Goal: Register for event/course

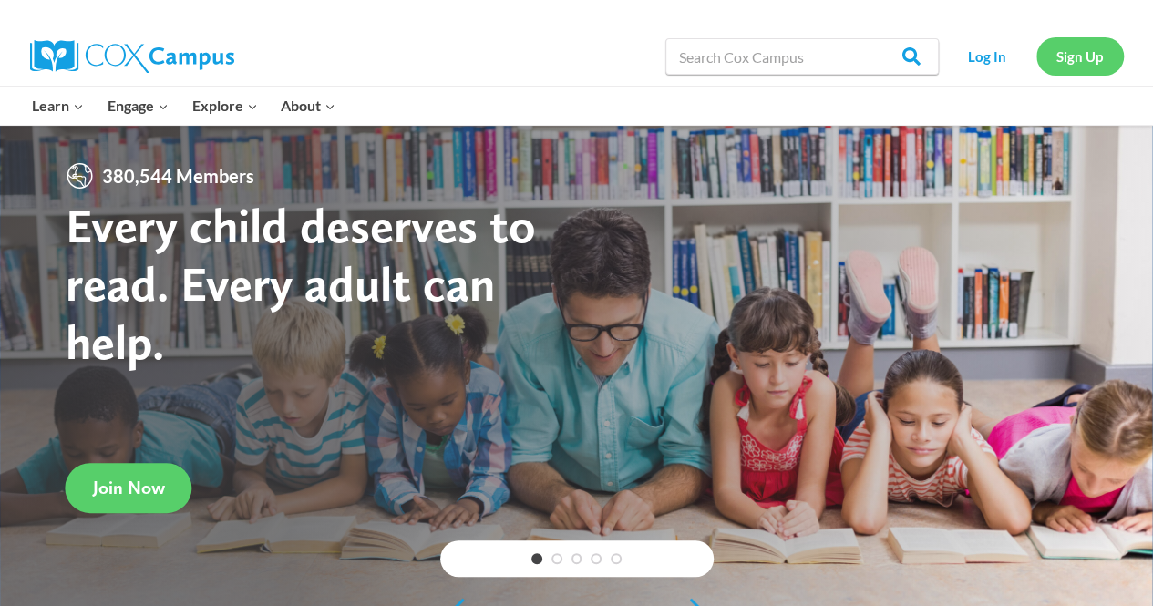
click at [1055, 61] on link "Sign Up" at bounding box center [1080, 55] width 88 height 37
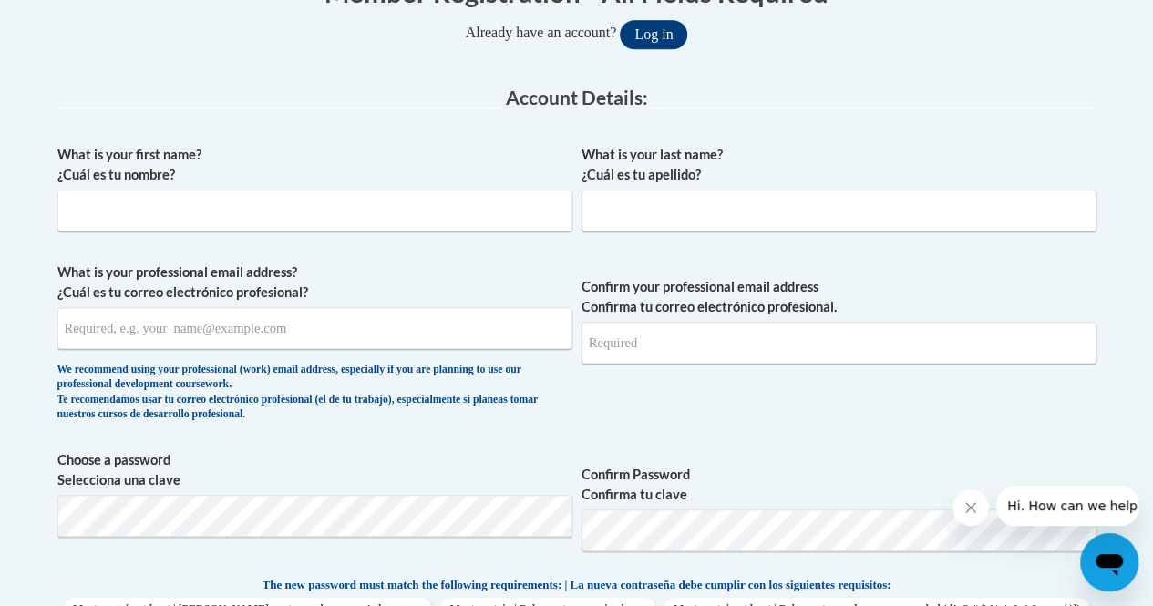
scroll to position [395, 0]
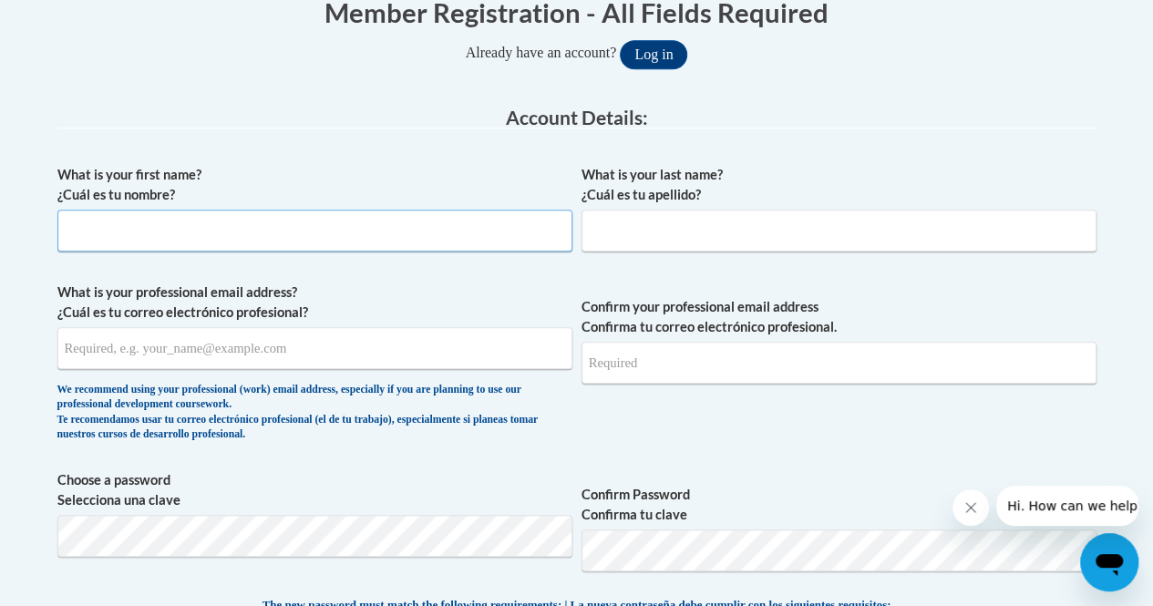
click at [252, 236] on input "What is your first name? ¿Cuál es tu nombre?" at bounding box center [314, 231] width 515 height 42
type input "Haley"
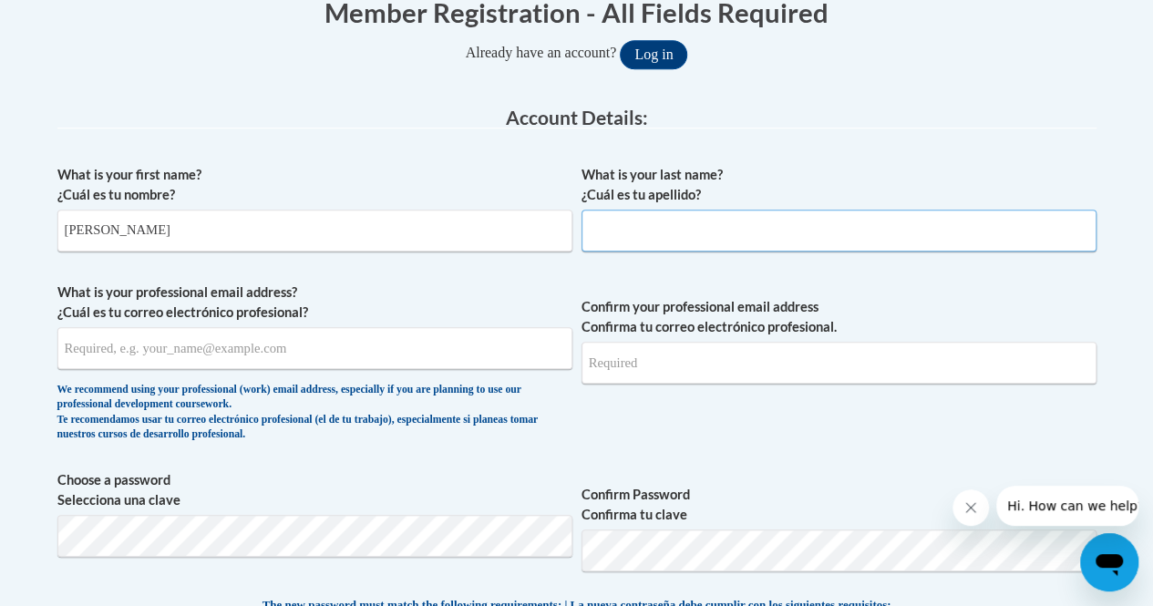
click at [615, 232] on input "What is your last name? ¿Cuál es tu apellido?" at bounding box center [839, 231] width 515 height 42
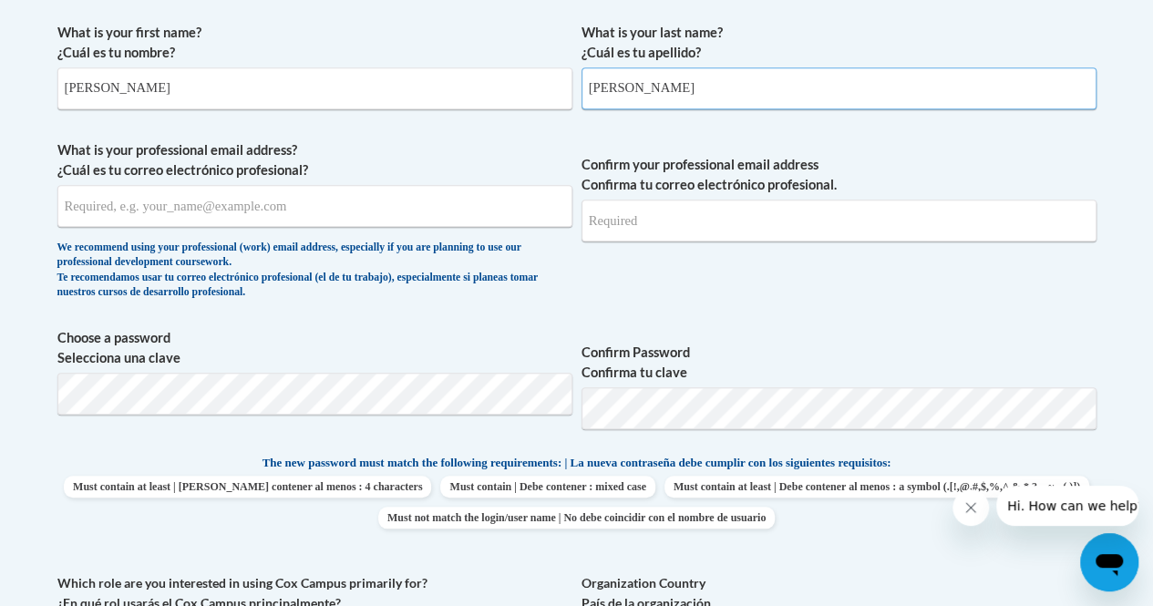
scroll to position [536, 0]
type input "Rugan"
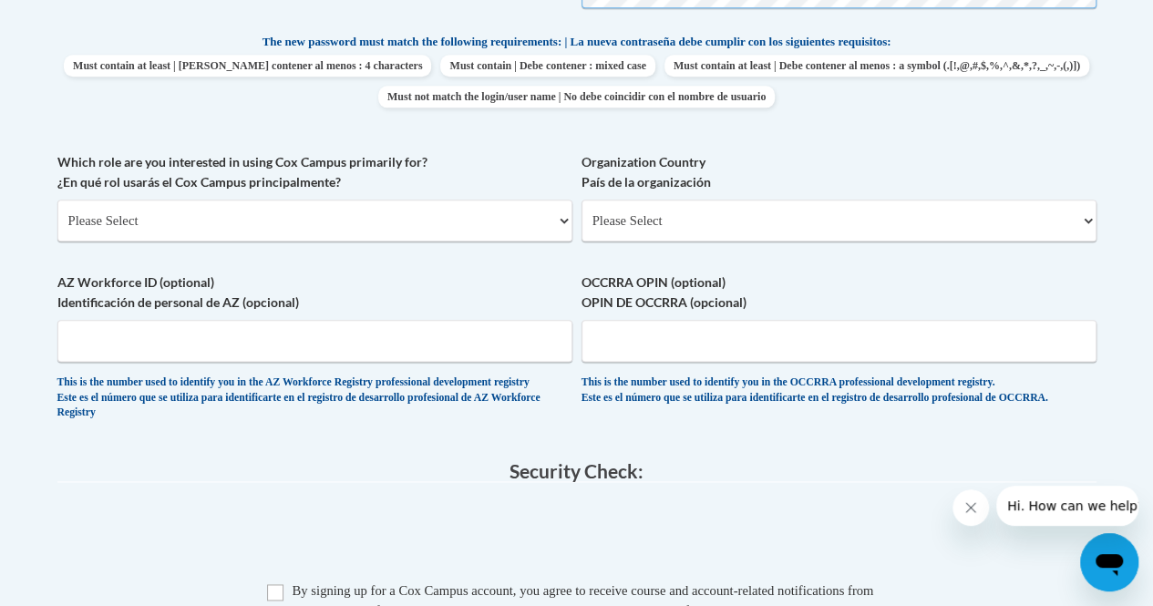
scroll to position [954, 0]
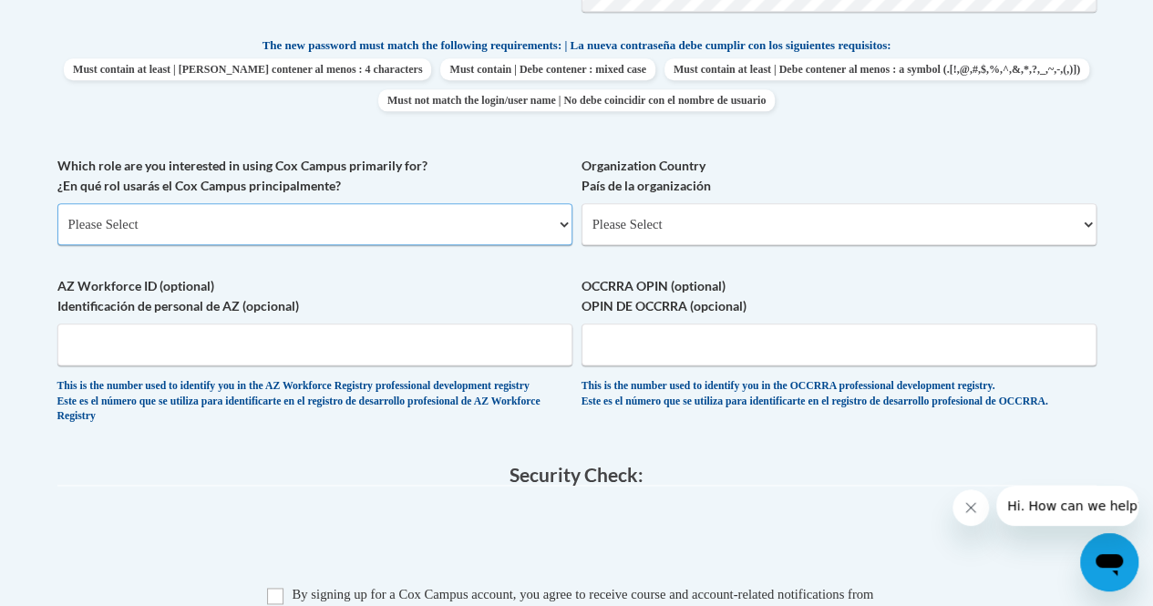
click at [325, 235] on select "Please Select College/University | Colegio/Universidad Community/Nonprofit Part…" at bounding box center [314, 224] width 515 height 42
select select "5a18ea06-2b54-4451-96f2-d152daf9eac5"
click at [57, 203] on select "Please Select College/University | Colegio/Universidad Community/Nonprofit Part…" at bounding box center [314, 224] width 515 height 42
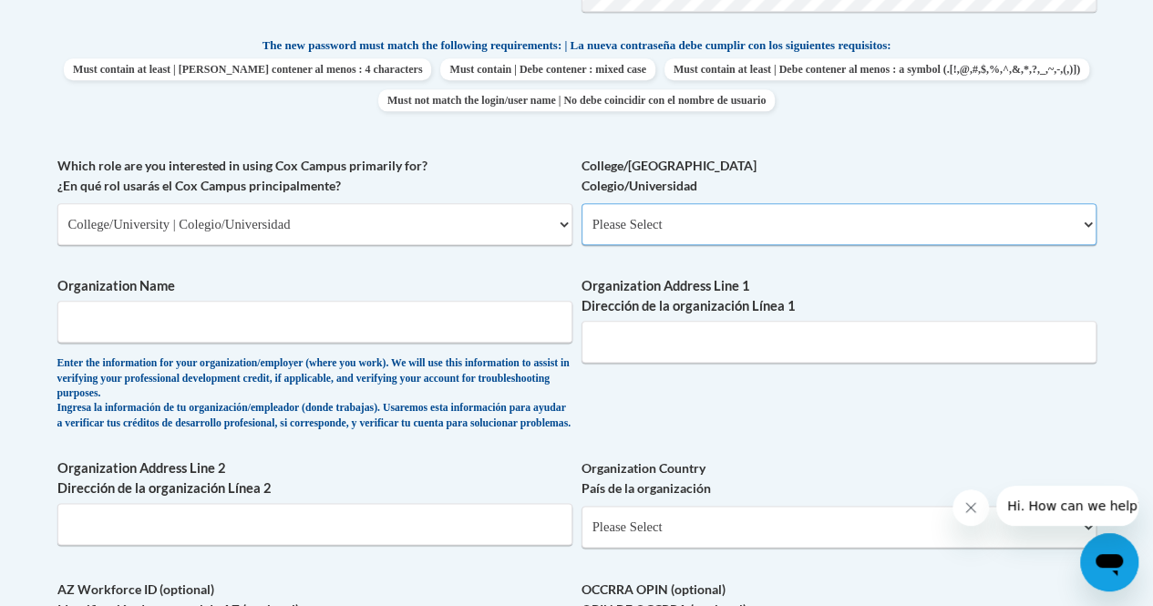
click at [647, 210] on select "Please Select College/University Staff | Empleado universitario College/Univers…" at bounding box center [839, 224] width 515 height 42
select select "99b32b07-cffc-426c-8bf6-0cd77760d84b"
click at [582, 203] on select "Please Select College/University Staff | Empleado universitario College/Univers…" at bounding box center [839, 224] width 515 height 42
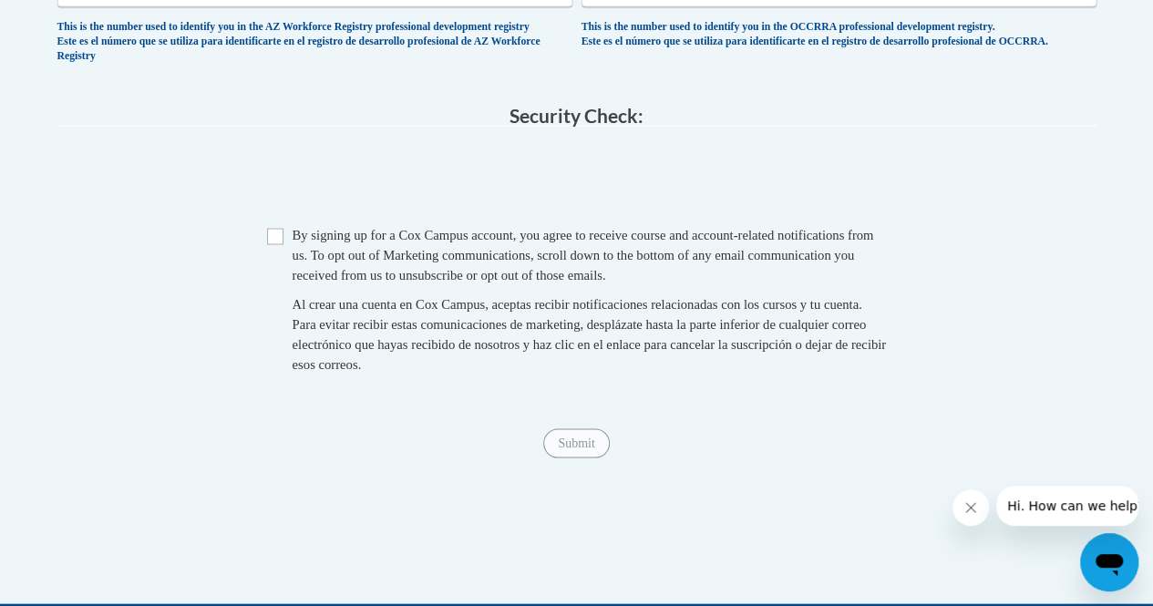
scroll to position [1618, 0]
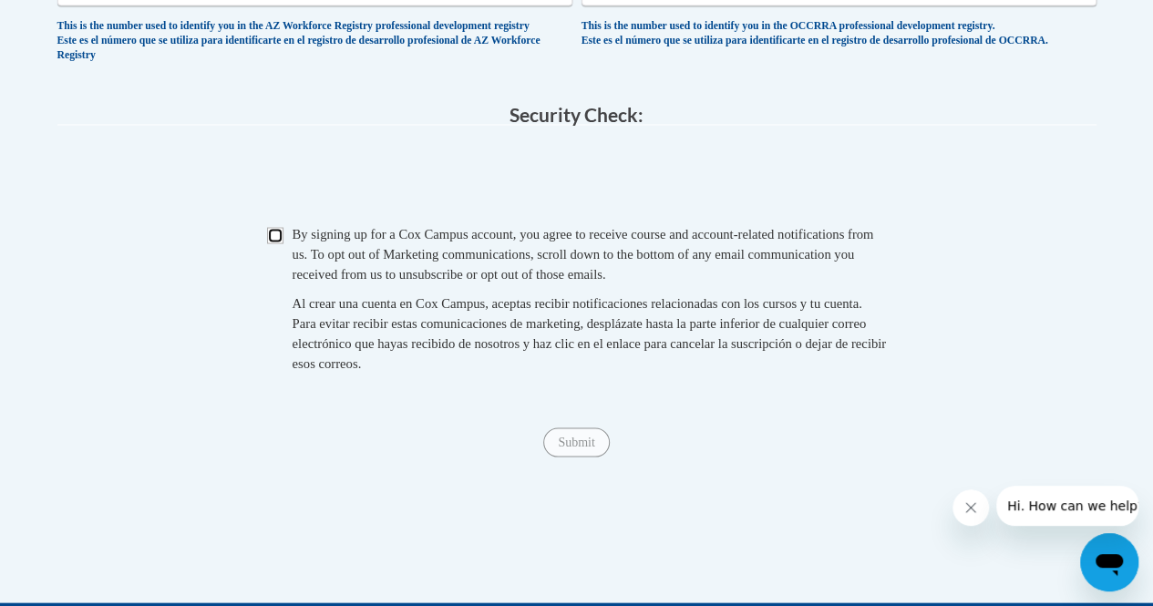
click at [275, 243] on input "Checkbox" at bounding box center [275, 235] width 16 height 16
checkbox input "true"
click at [561, 448] on span "Submit" at bounding box center [576, 440] width 66 height 15
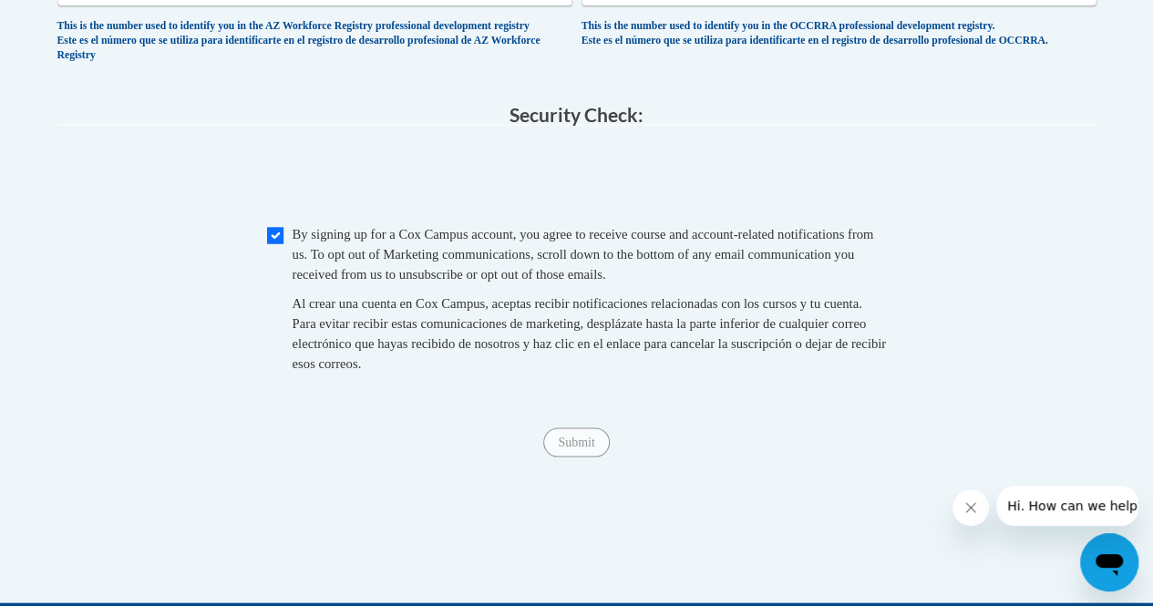
click at [561, 448] on span "Submit" at bounding box center [576, 440] width 66 height 15
drag, startPoint x: 561, startPoint y: 471, endPoint x: 545, endPoint y: 467, distance: 17.0
click at [545, 448] on span "Submit" at bounding box center [576, 440] width 66 height 15
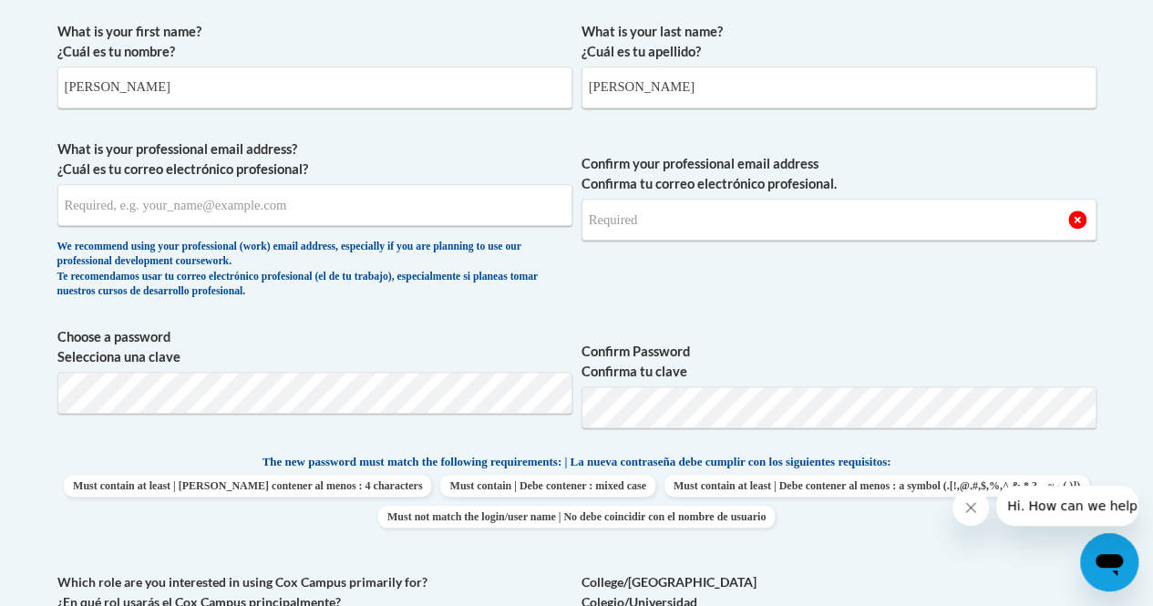
scroll to position [537, 0]
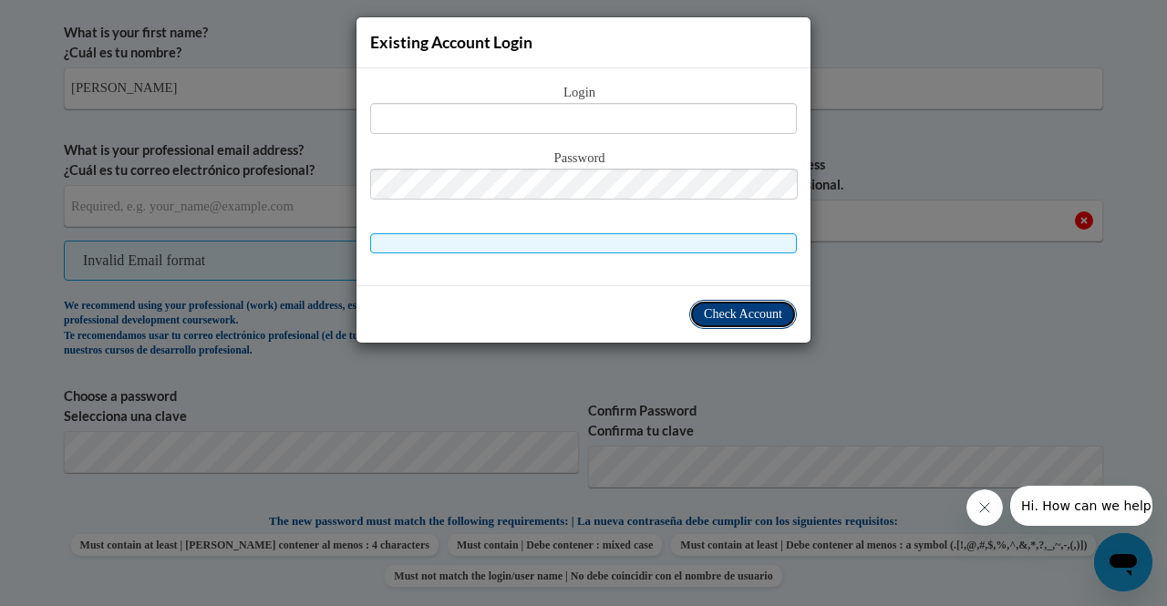
click at [716, 314] on span "Check Account" at bounding box center [743, 314] width 78 height 14
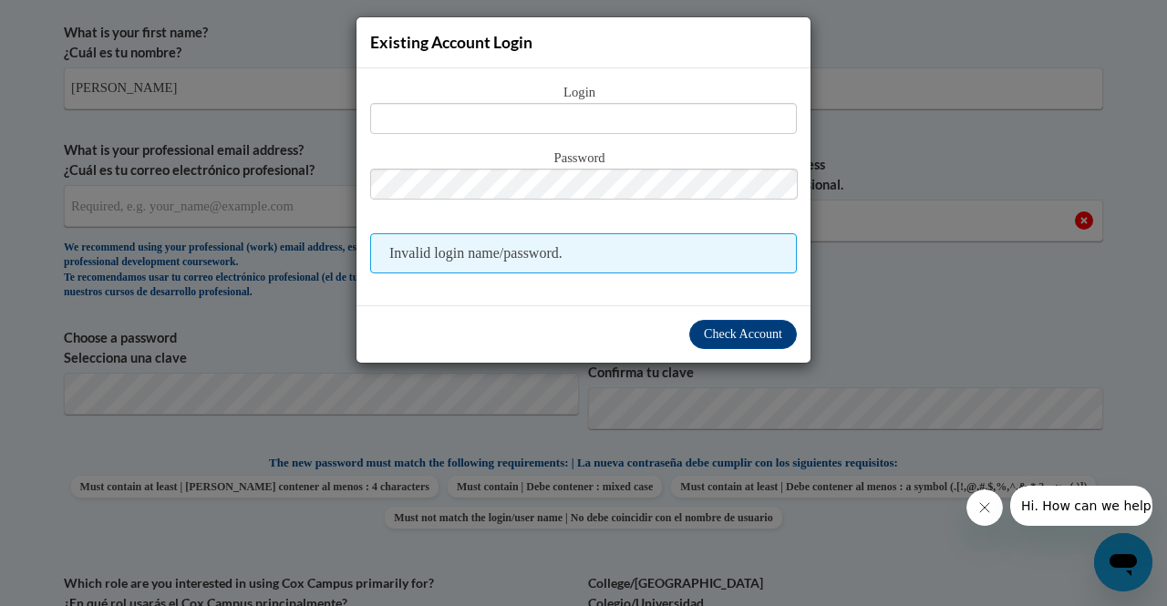
click at [662, 433] on div "Existing Account Login Login Password Invalid login name/password. Check Account" at bounding box center [583, 303] width 1167 height 606
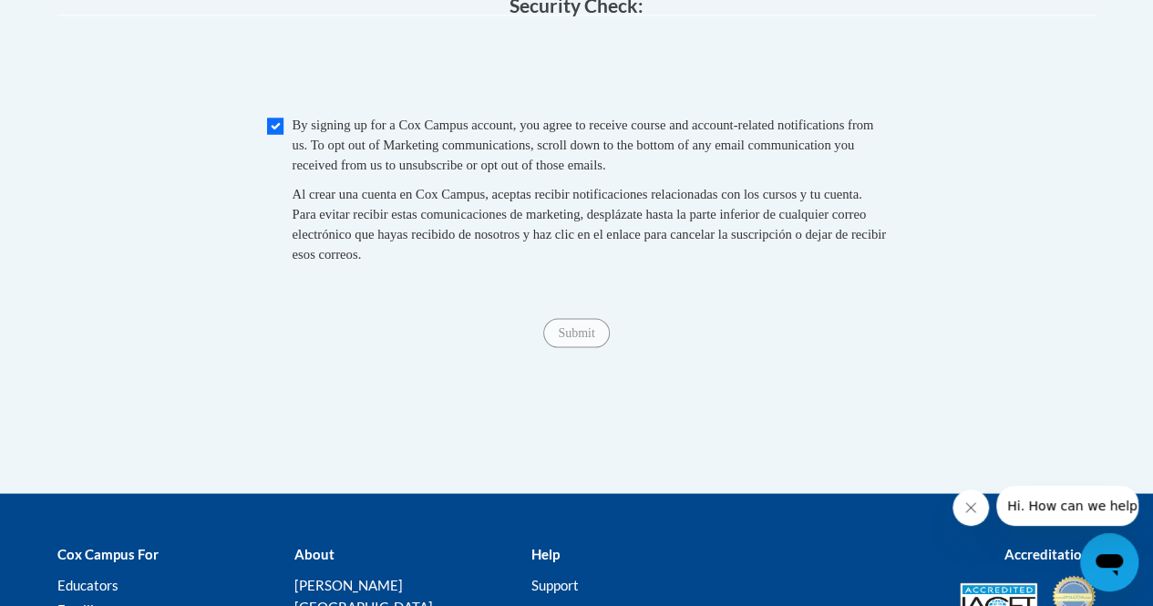
scroll to position [1796, 0]
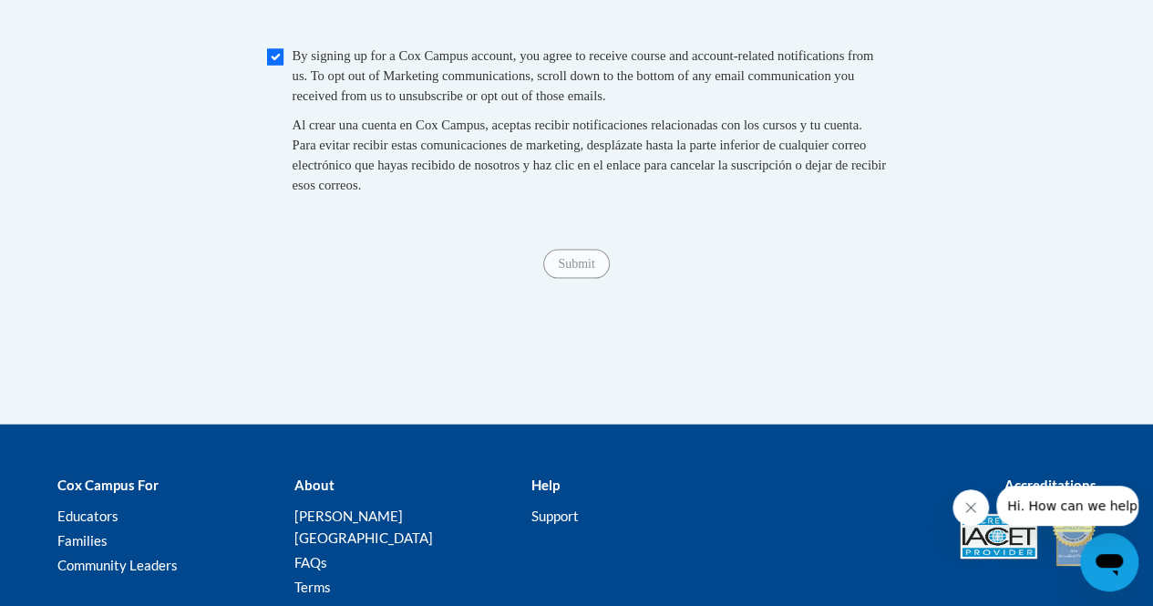
click at [594, 270] on span "Submit" at bounding box center [576, 262] width 66 height 15
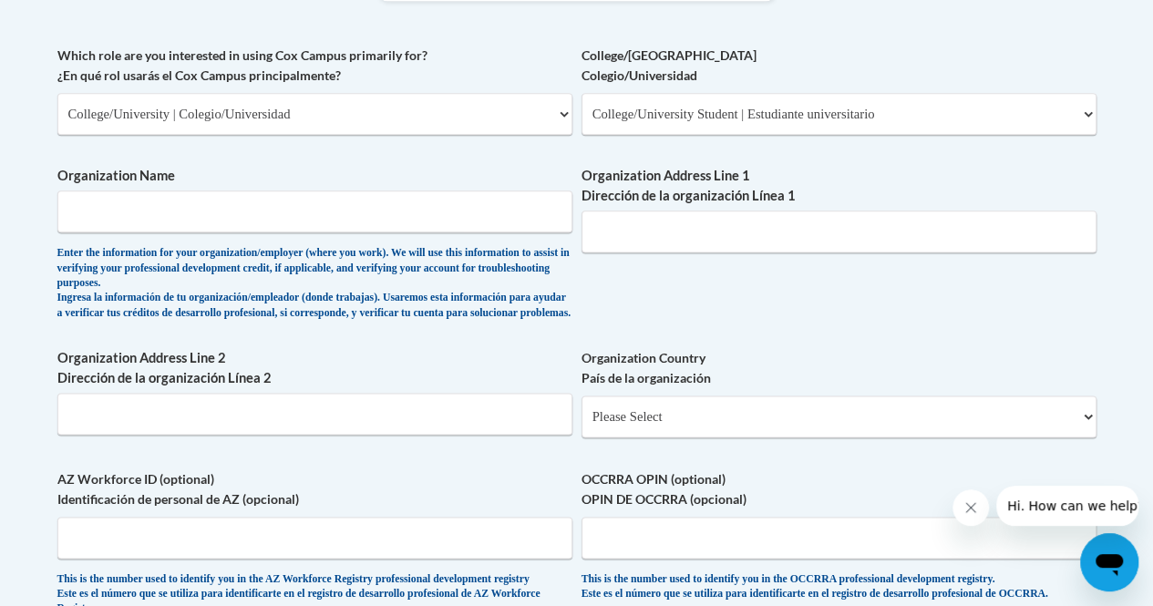
scroll to position [1064, 0]
drag, startPoint x: 318, startPoint y: 201, endPoint x: 279, endPoint y: 230, distance: 48.3
click at [279, 230] on input "Organization Name" at bounding box center [314, 212] width 515 height 42
type input "None"
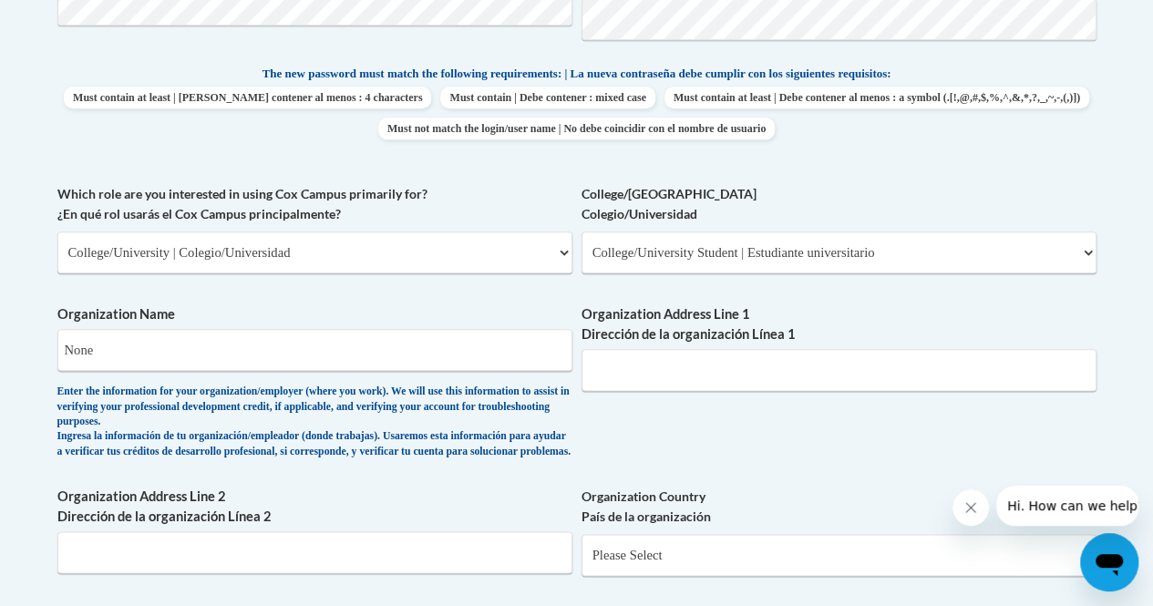
scroll to position [924, 0]
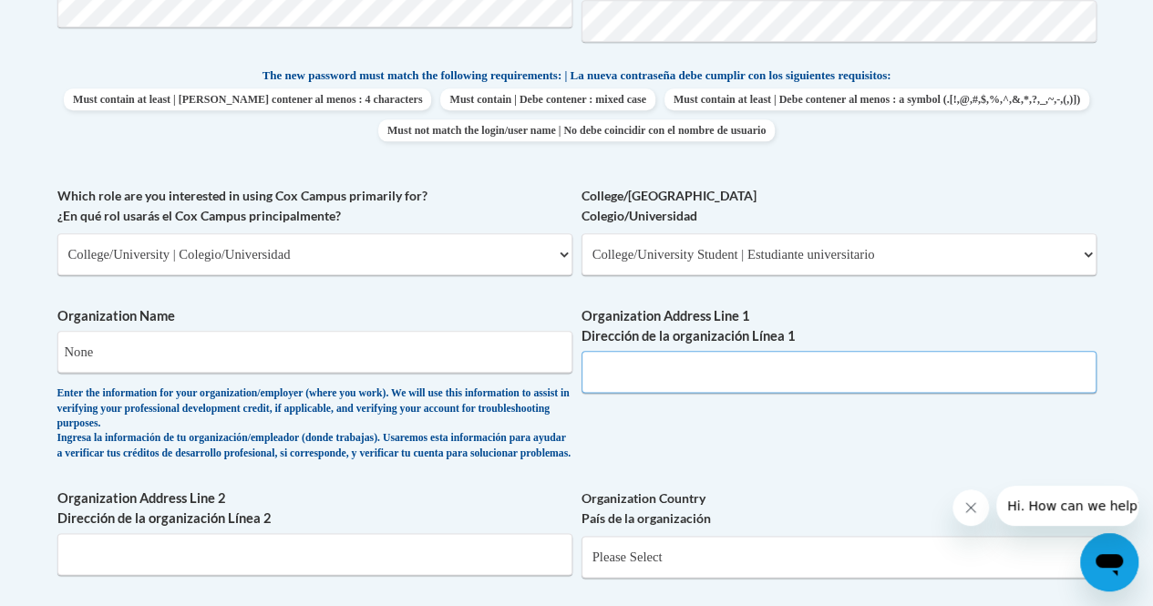
click at [687, 364] on input "Organization Address Line 1 Dirección de la organización Línea 1" at bounding box center [839, 372] width 515 height 42
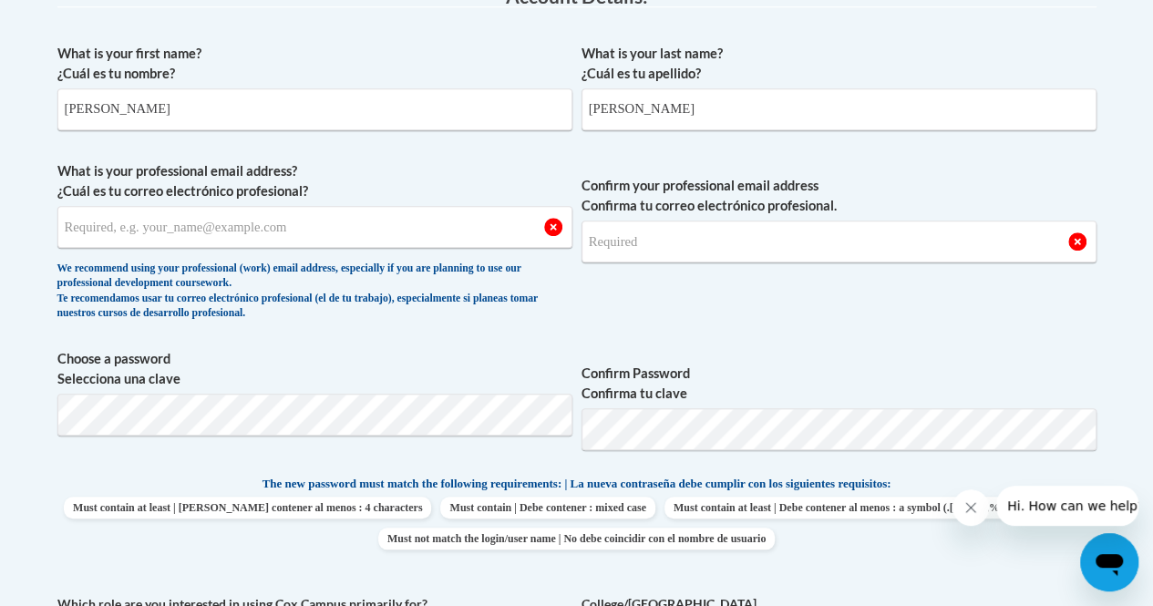
scroll to position [514, 0]
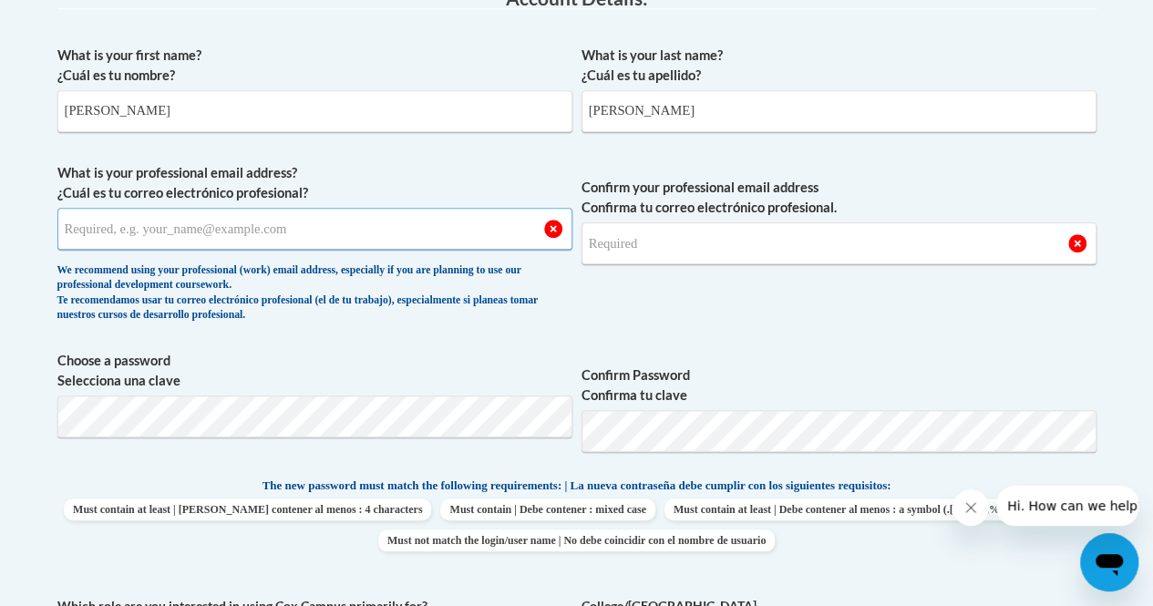
drag, startPoint x: 369, startPoint y: 210, endPoint x: 286, endPoint y: 231, distance: 85.6
click at [286, 231] on input "What is your professional email address? ¿Cuál es tu correo electrónico profesi…" at bounding box center [314, 229] width 515 height 42
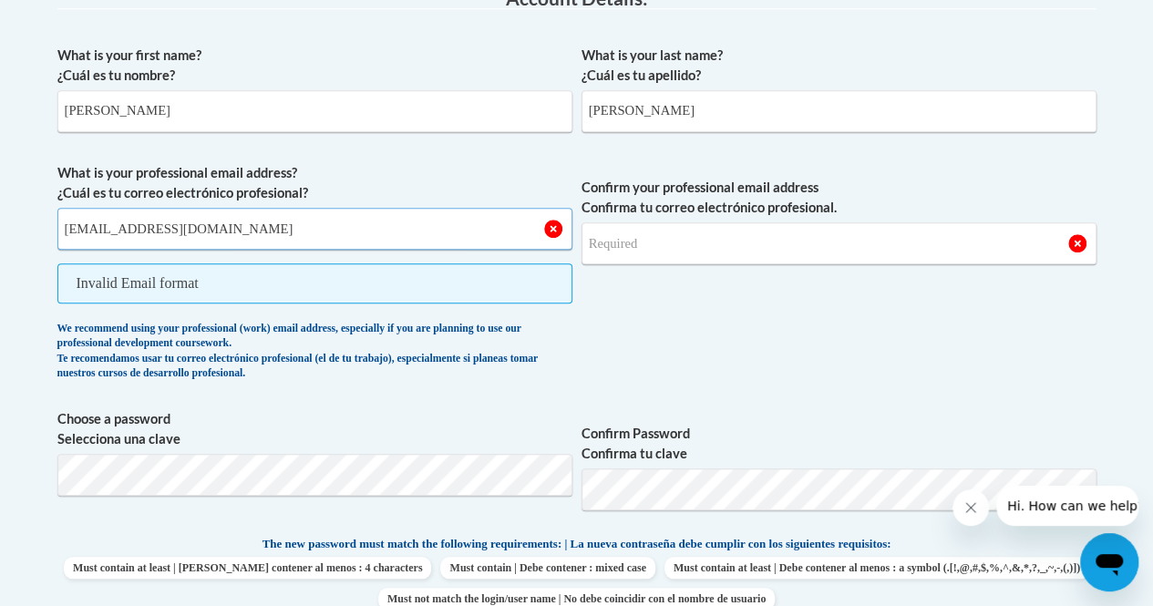
type input "haleyrugan71@gmail.com"
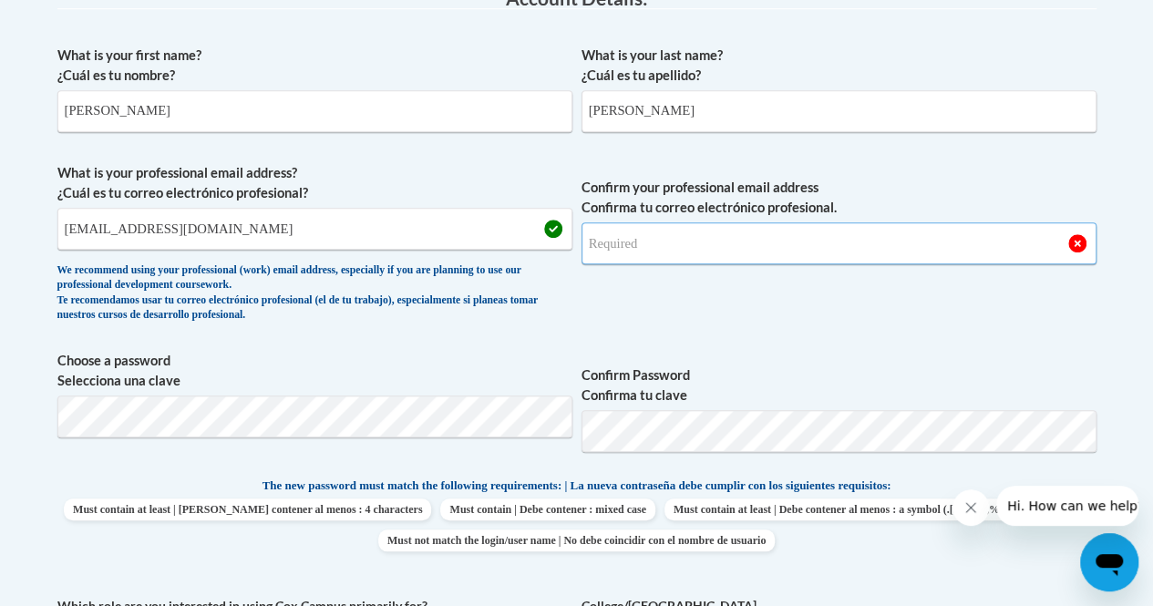
click at [665, 222] on input "Confirm your professional email address Confirma tu correo electrónico profesio…" at bounding box center [839, 243] width 515 height 42
type input "haleyrugan71@gmail.com"
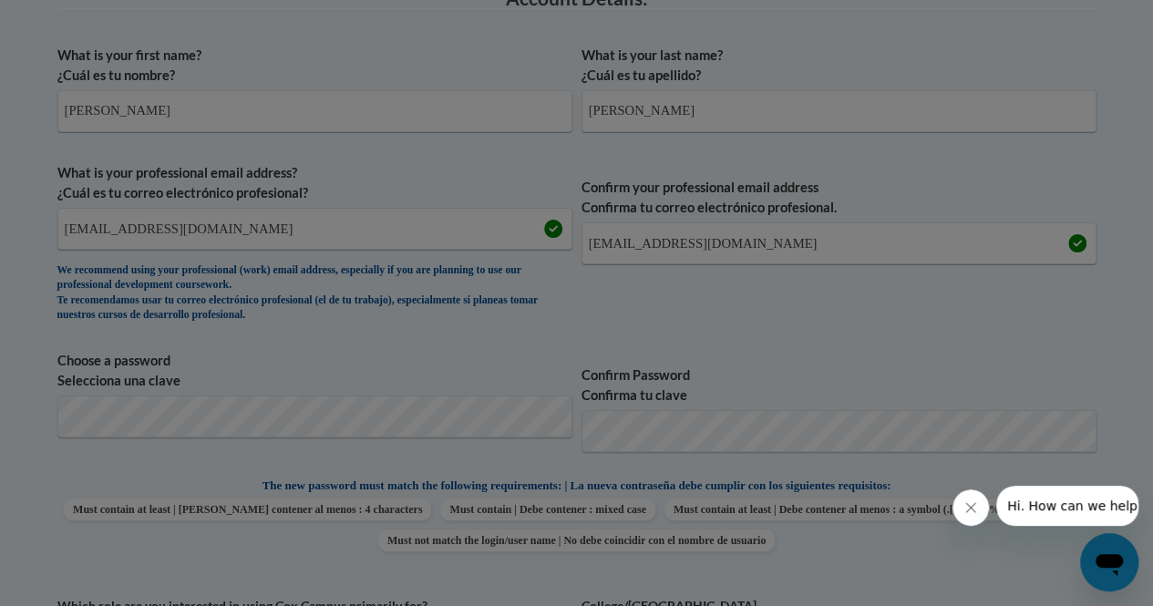
scroll to position [710, 0]
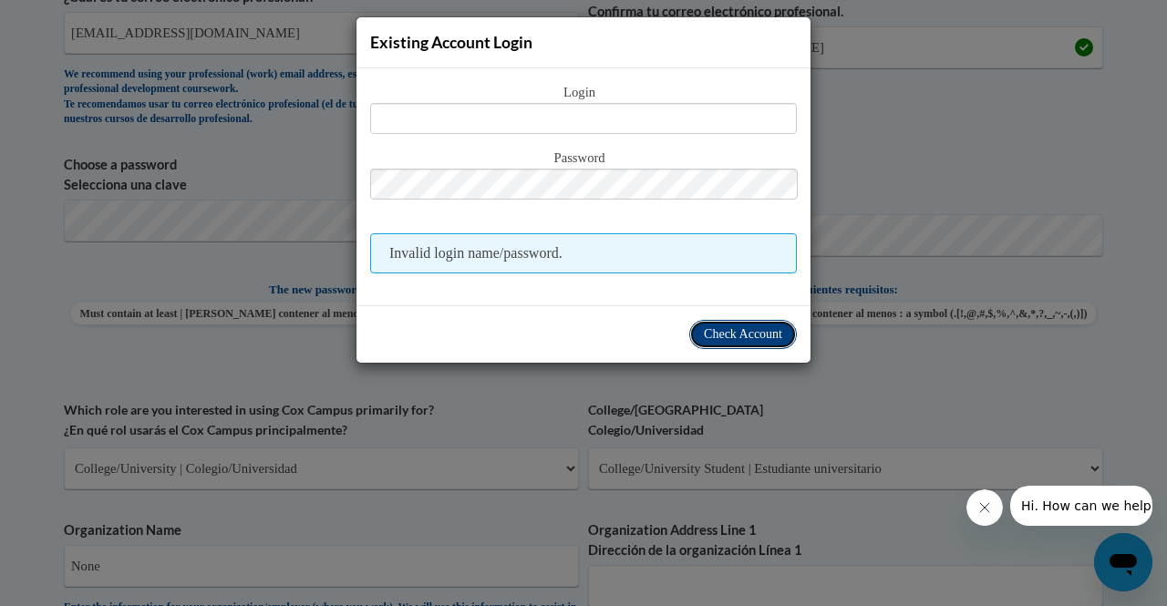
click at [733, 338] on span "Check Account" at bounding box center [743, 334] width 78 height 14
click at [552, 400] on div "Existing Account Login Login Password Invalid login name/password. Check Account" at bounding box center [583, 303] width 1167 height 606
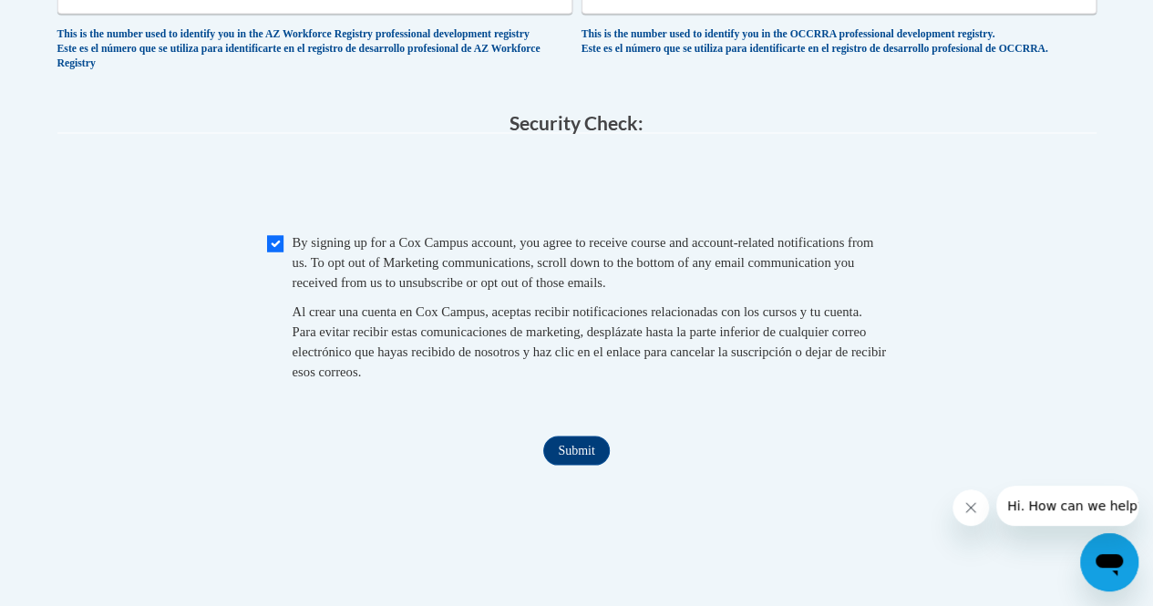
scroll to position [1611, 0]
click at [584, 464] on input "Submit" at bounding box center [576, 449] width 66 height 29
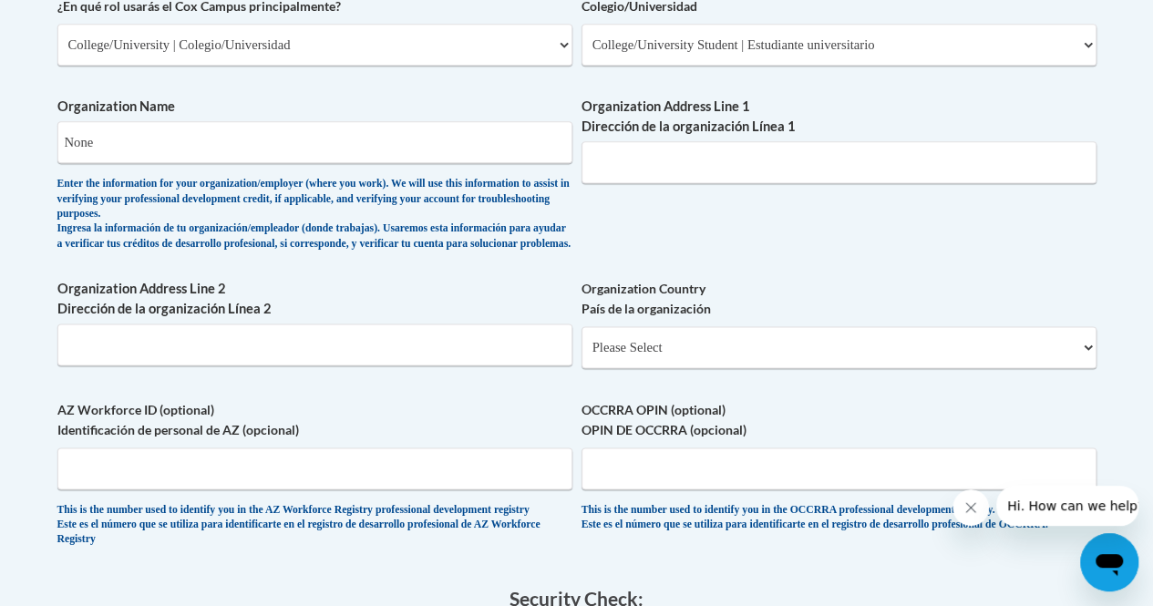
scroll to position [1115, 0]
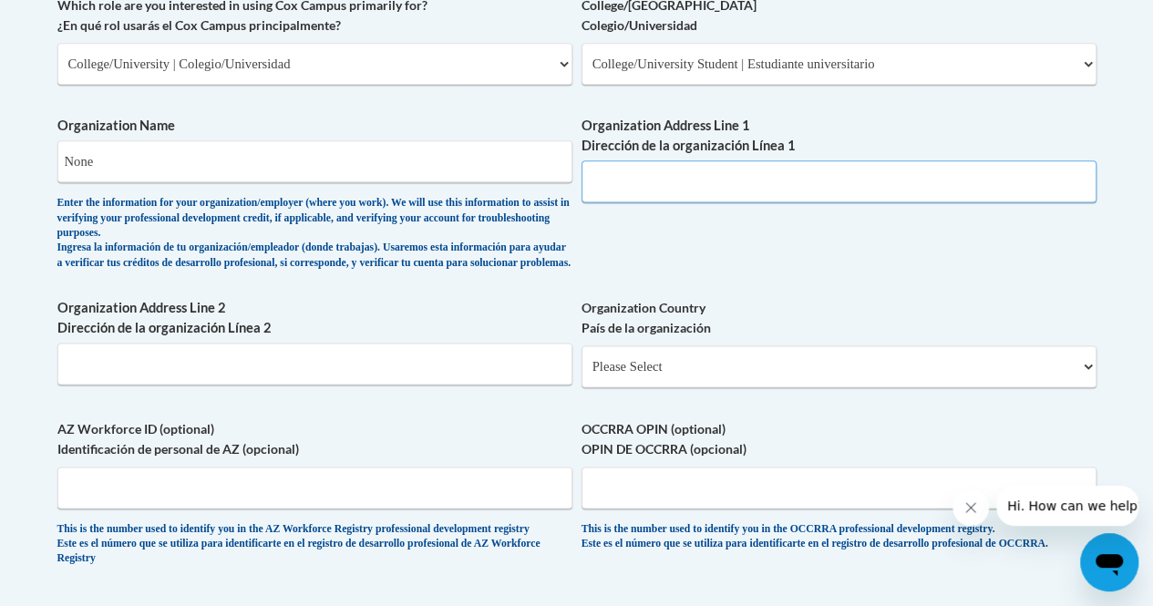
click at [669, 182] on input "Organization Address Line 1 Dirección de la organización Línea 1" at bounding box center [839, 181] width 515 height 42
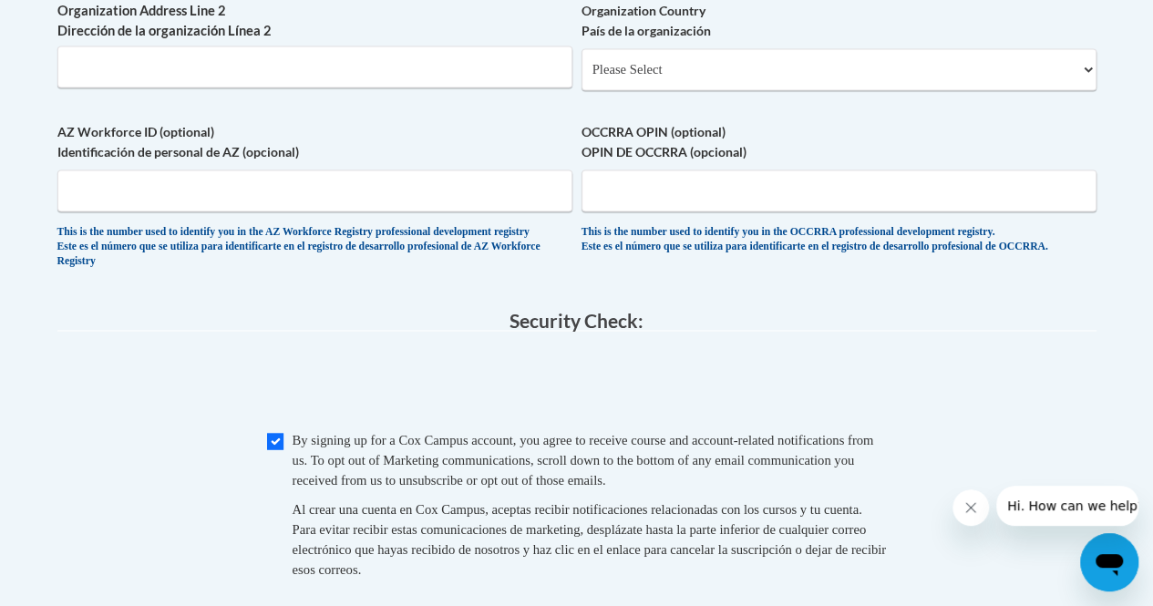
scroll to position [1416, 0]
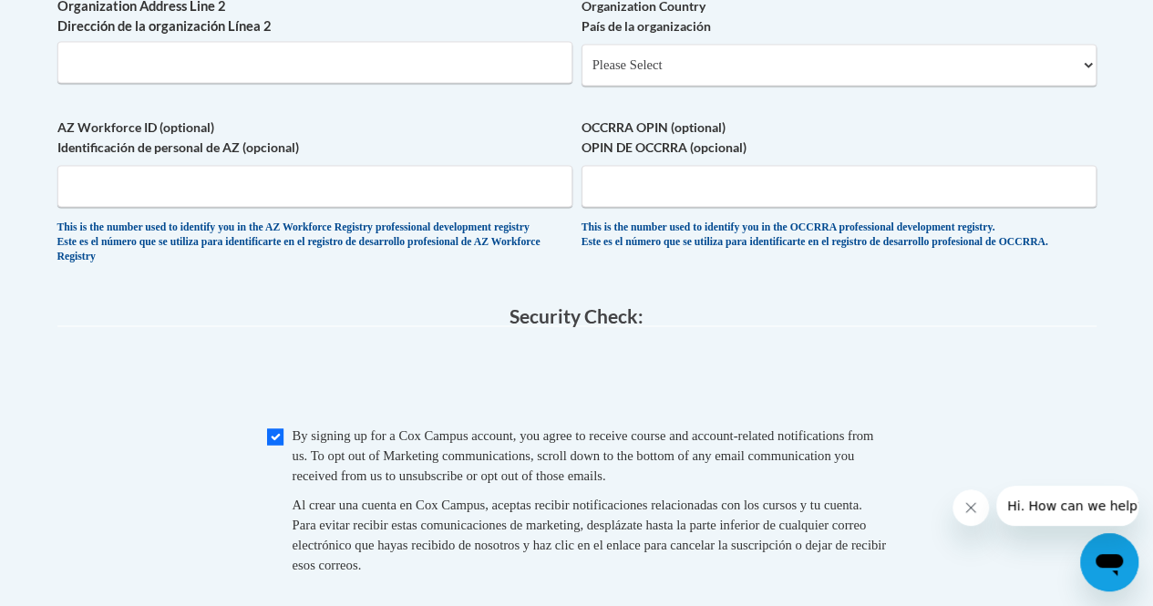
type input "None"
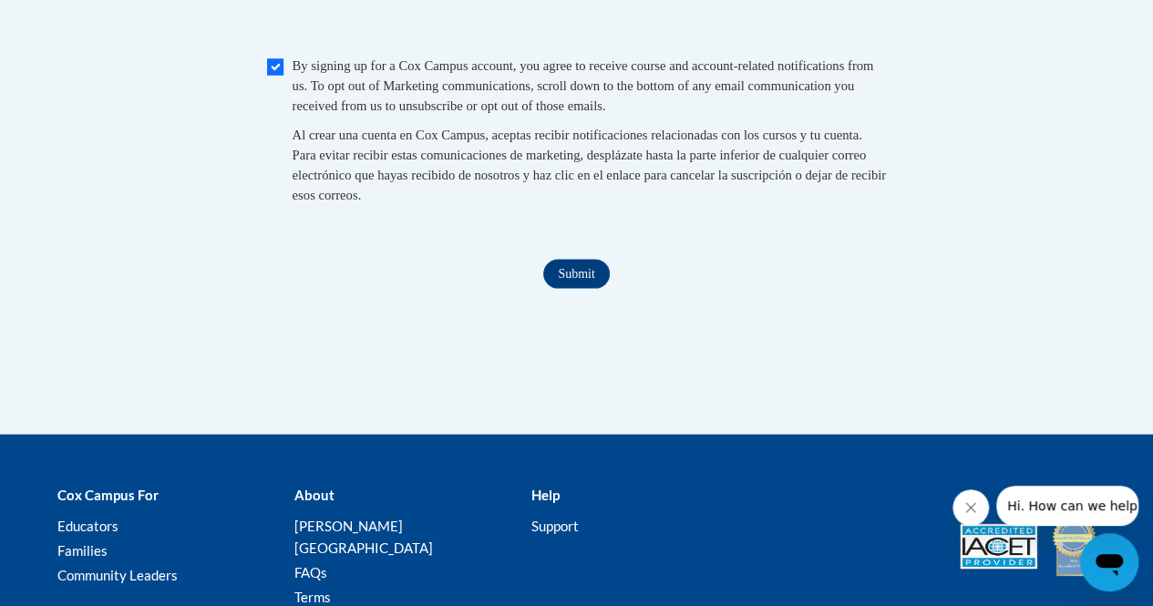
scroll to position [1792, 0]
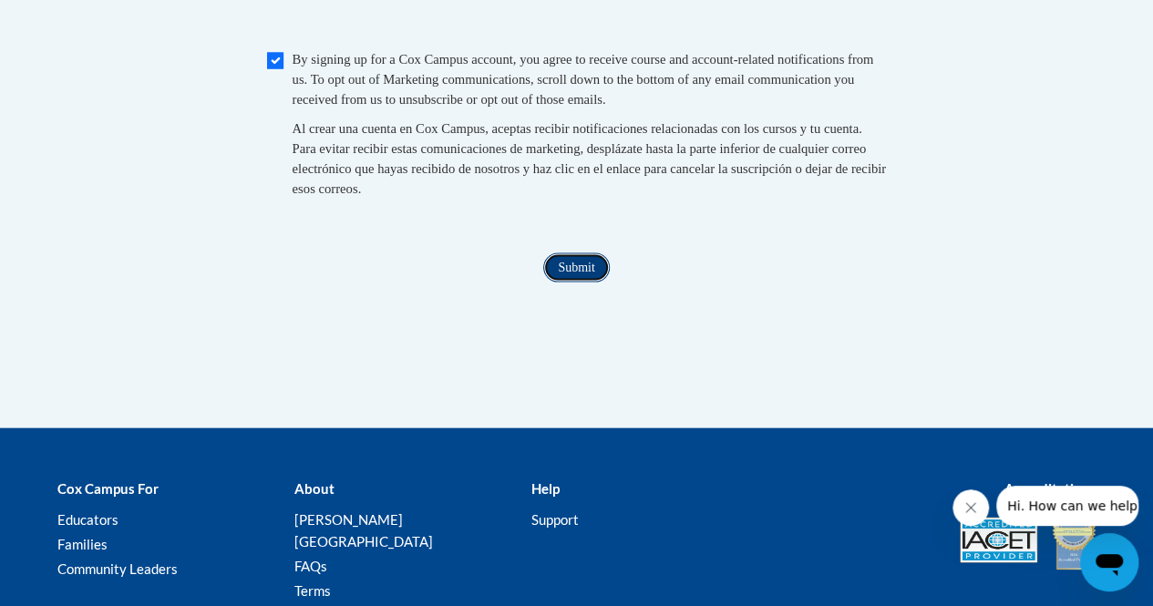
click at [564, 283] on input "Submit" at bounding box center [576, 267] width 66 height 29
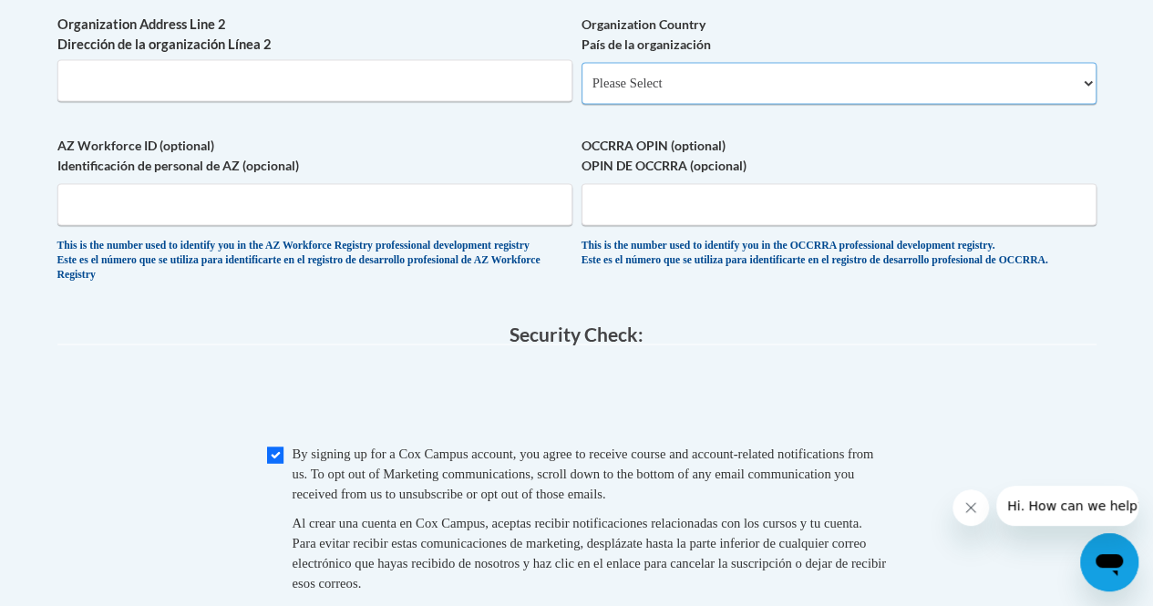
scroll to position [1398, 0]
click at [627, 103] on select "Please Select United States | Estados Unidos Outside of the United States | Fue…" at bounding box center [839, 83] width 515 height 42
select select "ad49bcad-a171-4b2e-b99c-48b446064914"
click at [582, 77] on select "Please Select United States | Estados Unidos Outside of the United States | Fue…" at bounding box center [839, 83] width 515 height 42
select select
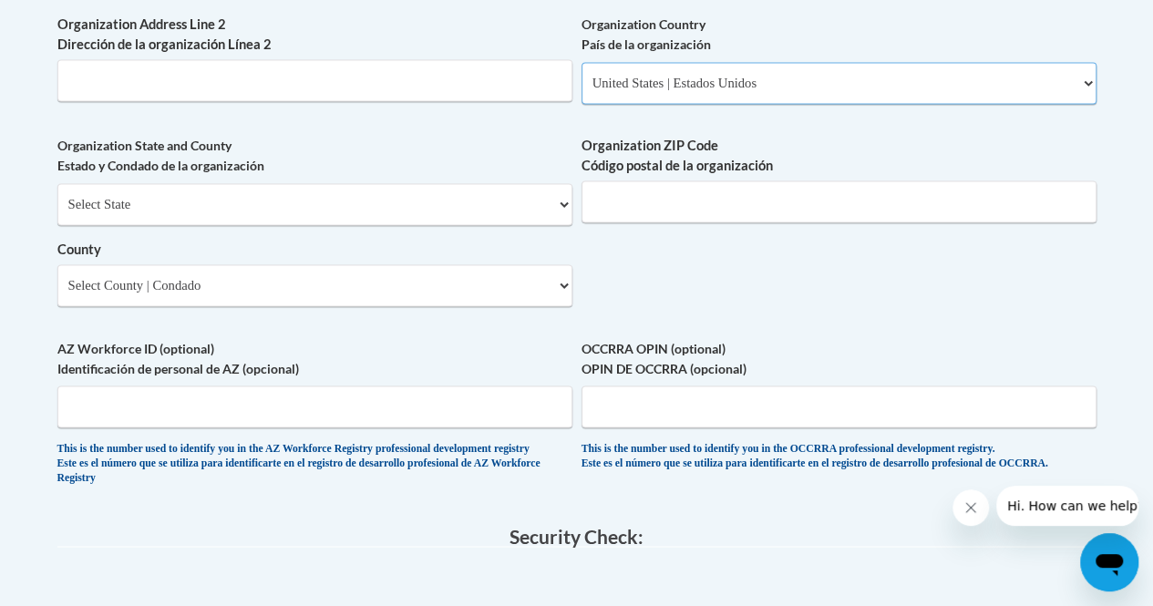
scroll to position [1528, 0]
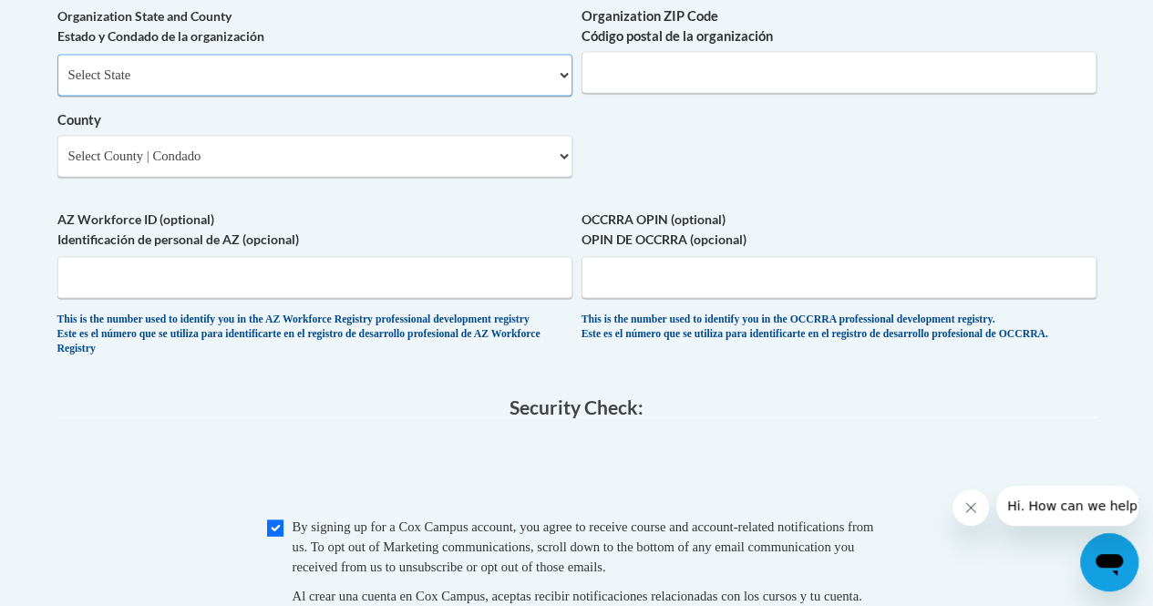
click at [487, 92] on select "Select State Alabama Alaska Arizona Arkansas California Colorado Connecticut De…" at bounding box center [314, 75] width 515 height 42
select select "Kansas"
click at [57, 67] on select "Select State Alabama Alaska Arizona Arkansas California Colorado Connecticut De…" at bounding box center [314, 75] width 515 height 42
click at [279, 161] on select "Select County Allen Anderson Atchison Barber Barton Bourbon Brown Butler Chase …" at bounding box center [314, 156] width 515 height 42
select select "Barton"
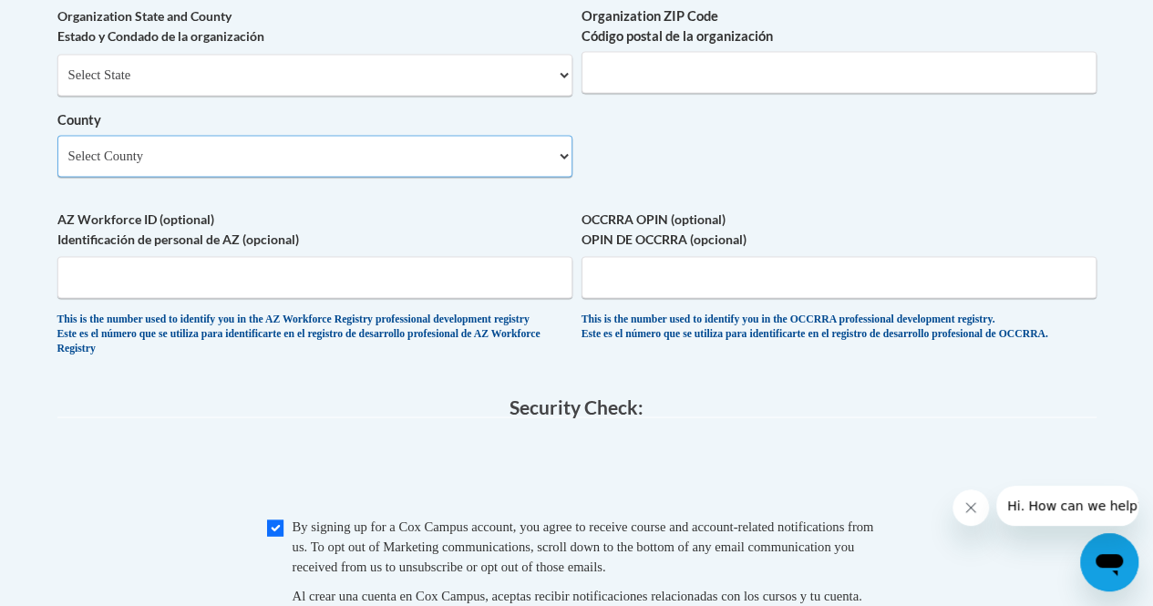
click at [57, 149] on select "Select County Allen Anderson Atchison Barber Barton Bourbon Brown Butler Chase …" at bounding box center [314, 156] width 515 height 42
click at [631, 76] on input "Organization ZIP Code Código postal de la organización" at bounding box center [839, 72] width 515 height 42
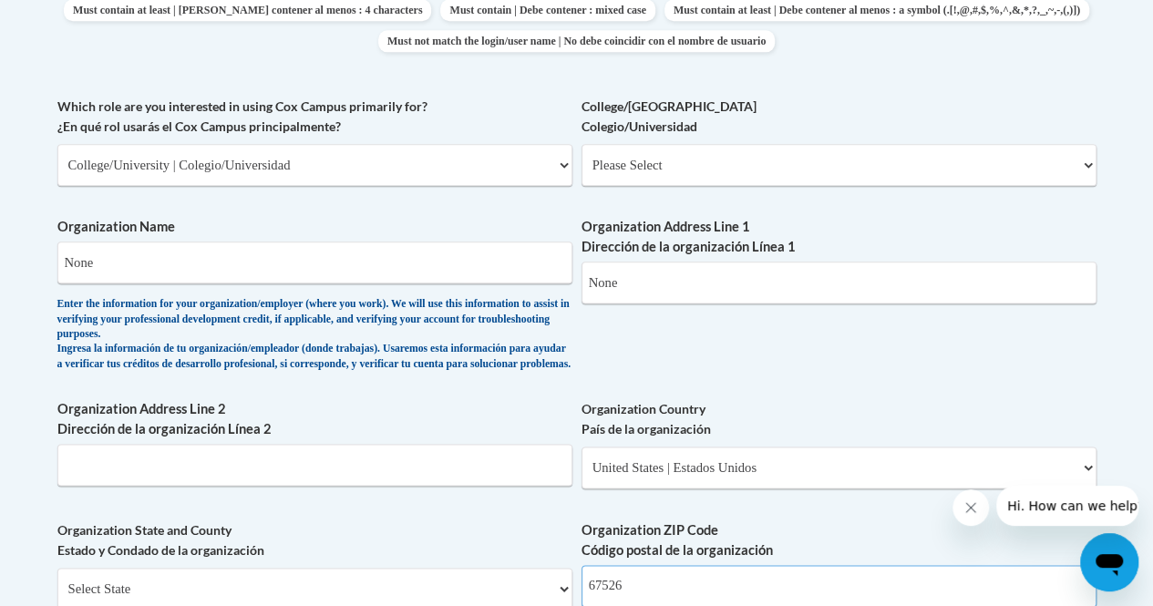
scroll to position [1012, 0]
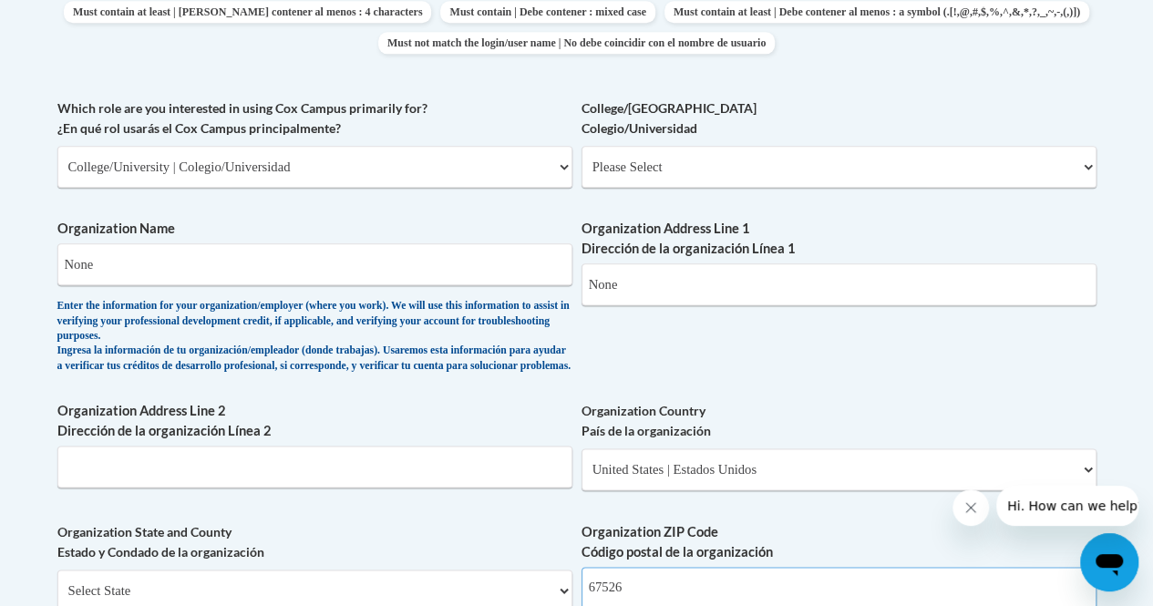
type input "67526"
click at [636, 163] on select "Please Select College/University Staff | Empleado universitario College/Univers…" at bounding box center [839, 167] width 515 height 42
select select "c8743970-7742-49d2-af9e-5c4138019e9a"
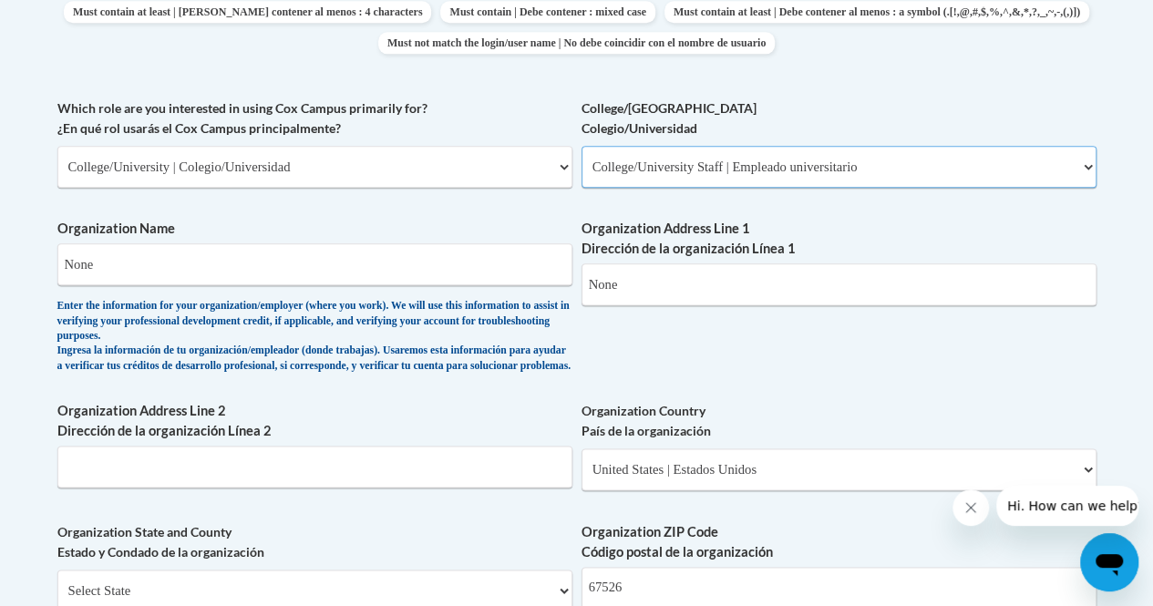
click at [582, 146] on select "Please Select College/University Staff | Empleado universitario College/Univers…" at bounding box center [839, 167] width 515 height 42
select select "null"
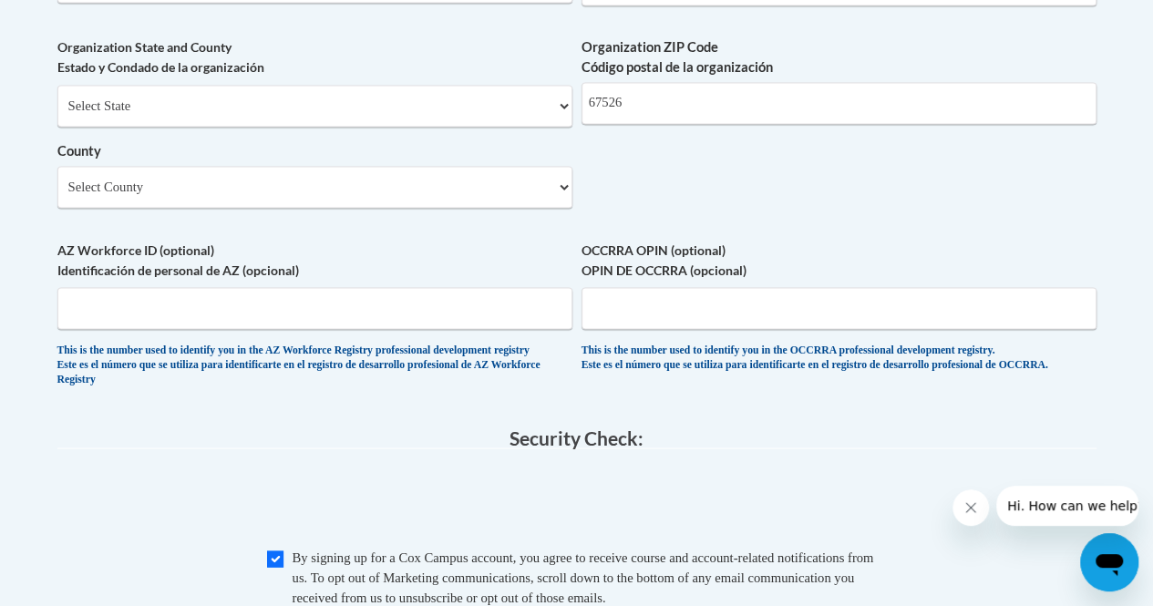
scroll to position [1497, 0]
click at [304, 329] on input "AZ Workforce ID (optional) Identificación de personal de AZ (opcional)" at bounding box center [314, 308] width 515 height 42
type input "none"
click at [139, 201] on select "Select County Allen Anderson Atchison Barber Barton Bourbon Brown Butler Chase …" at bounding box center [314, 187] width 515 height 42
select select "Barton"
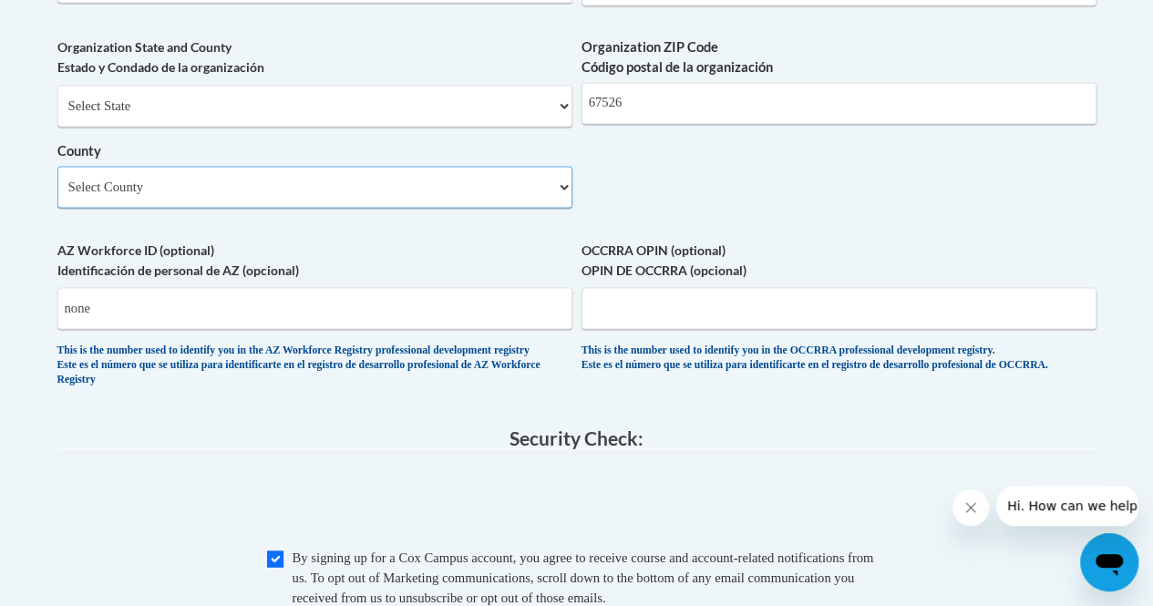
click at [57, 180] on select "Select County Allen Anderson Atchison Barber Barton Bourbon Brown Butler Chase …" at bounding box center [314, 187] width 515 height 42
click at [172, 108] on select "Select State Alabama Alaska Arizona Arkansas California Colorado Connecticut De…" at bounding box center [314, 106] width 515 height 42
select select "Kansas"
click at [57, 98] on select "Select State Alabama Alaska Arizona Arkansas California Colorado Connecticut De…" at bounding box center [314, 106] width 515 height 42
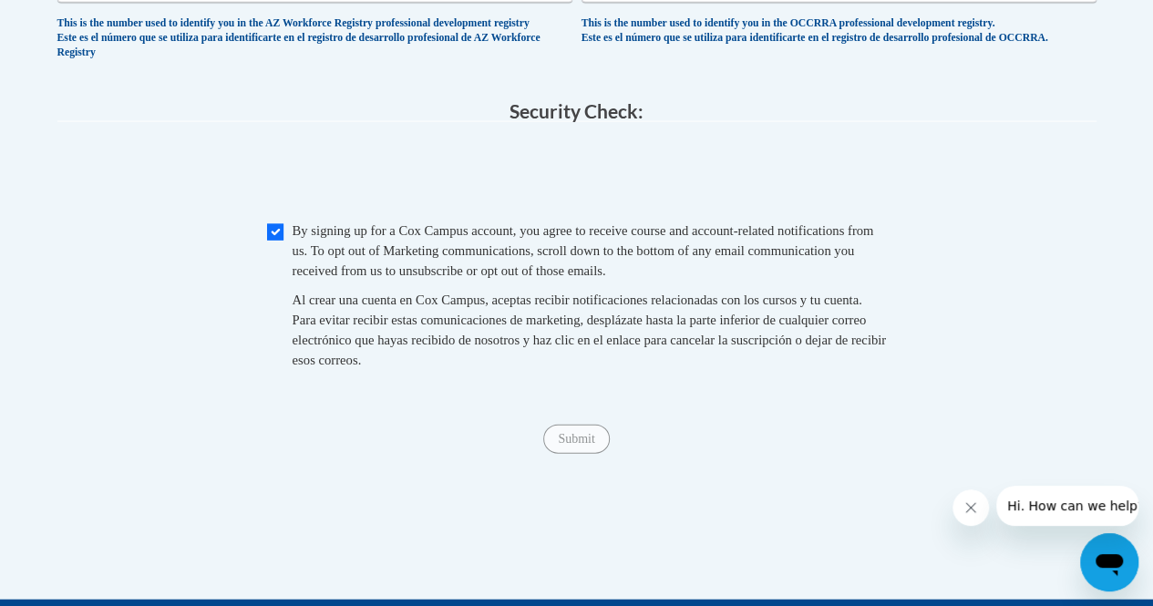
scroll to position [1825, 0]
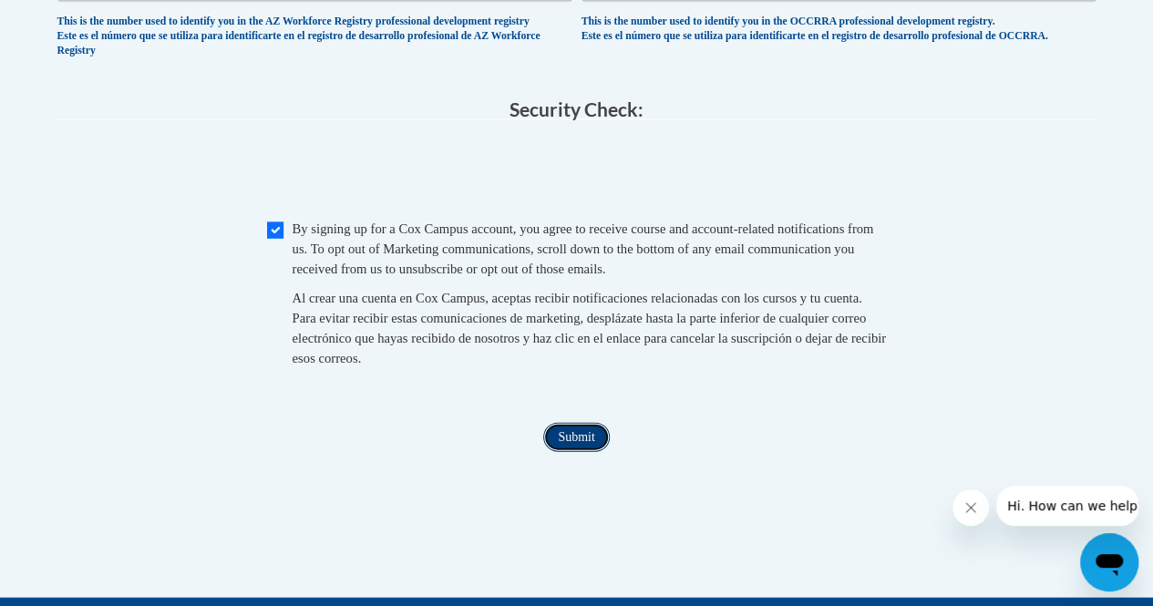
click at [582, 452] on input "Submit" at bounding box center [576, 437] width 66 height 29
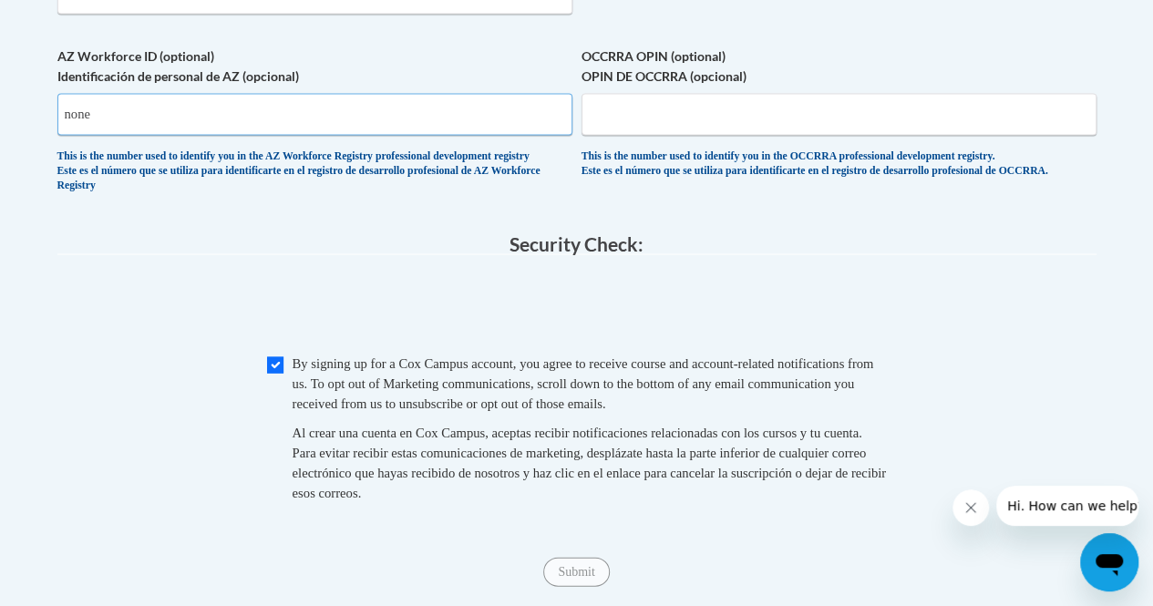
scroll to position [1690, 0]
type input "n"
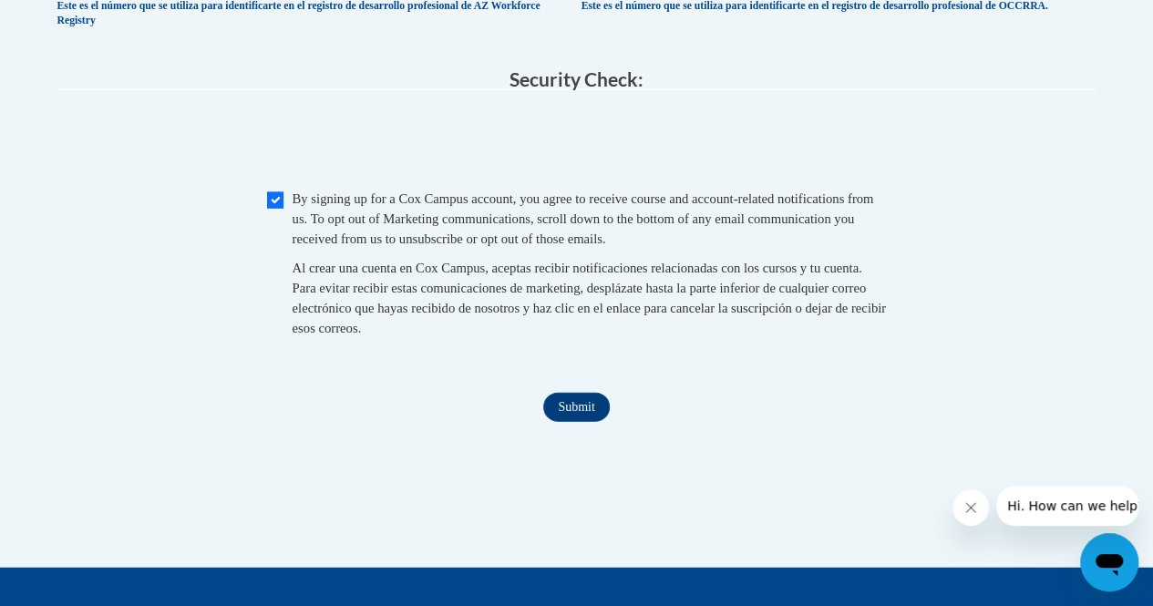
scroll to position [1859, 0]
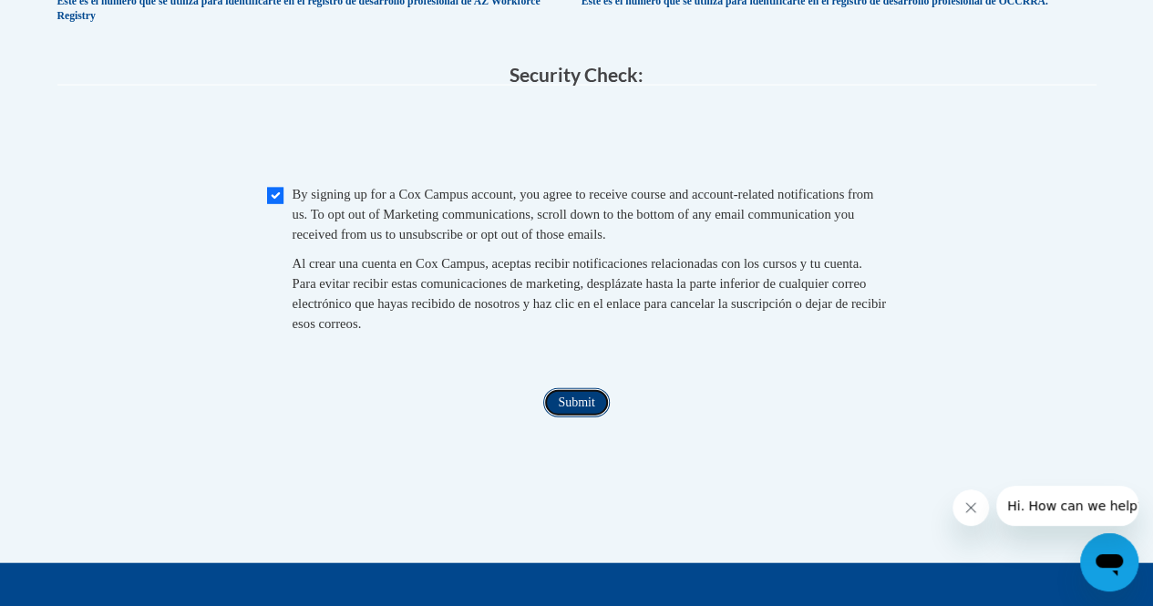
click at [561, 417] on input "Submit" at bounding box center [576, 402] width 66 height 29
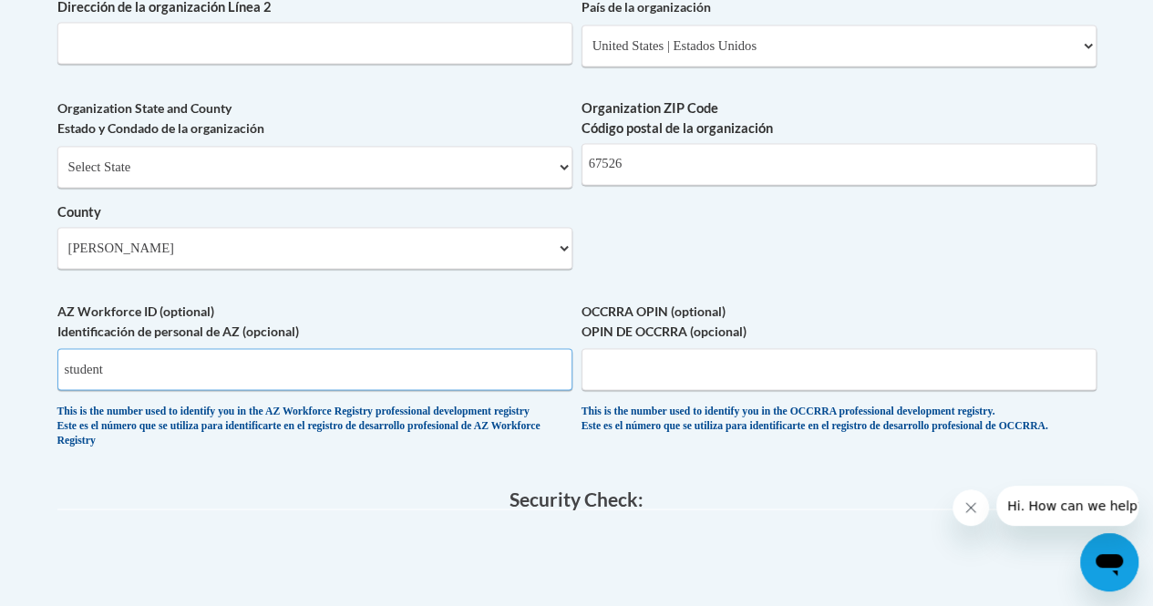
scroll to position [1435, 0]
type input "s"
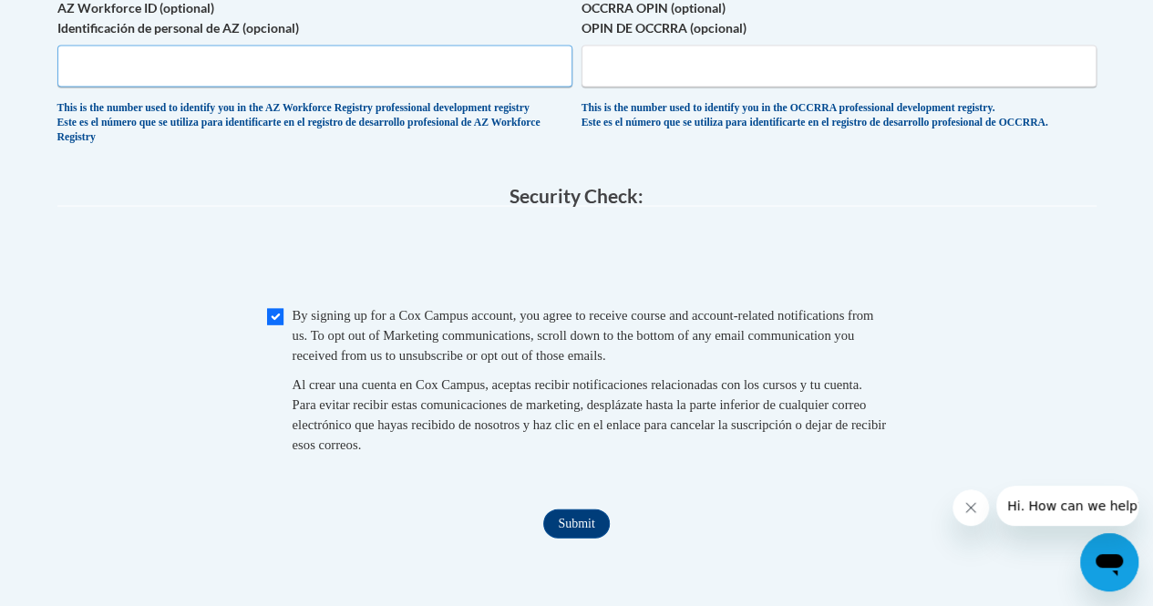
scroll to position [1744, 0]
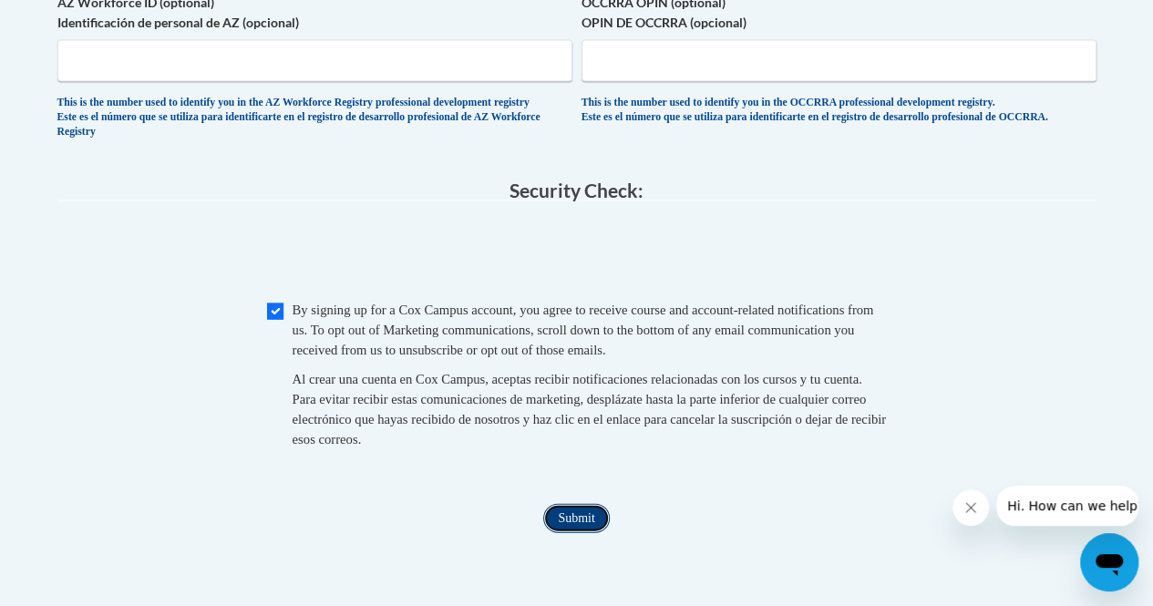
click at [564, 533] on input "Submit" at bounding box center [576, 518] width 66 height 29
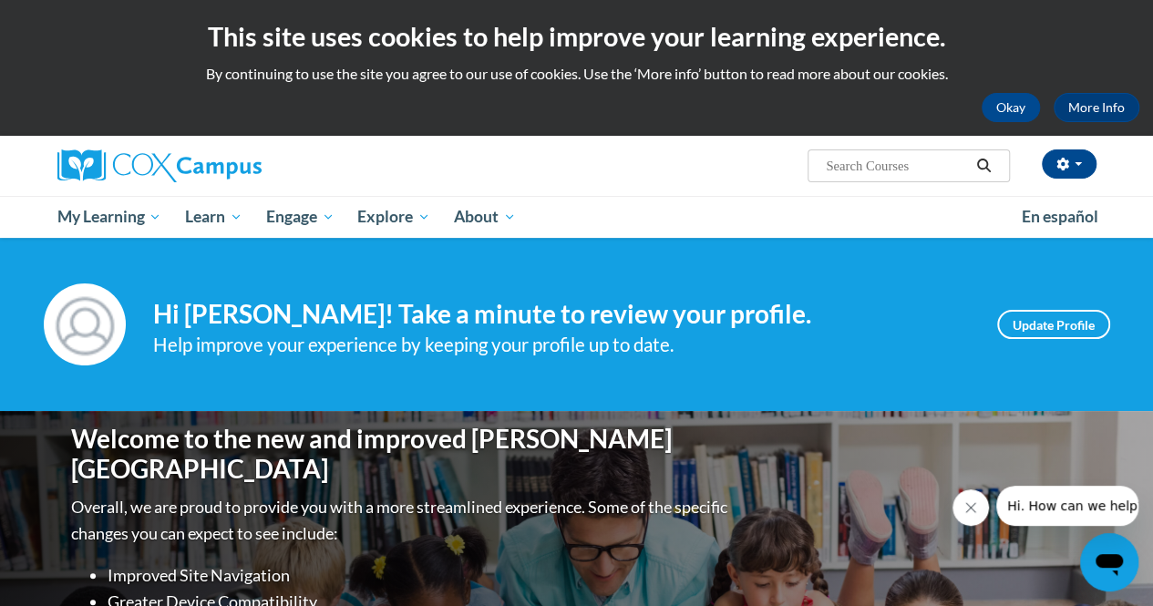
click at [614, 333] on div "Help improve your experience by keeping your profile up to date." at bounding box center [561, 345] width 817 height 30
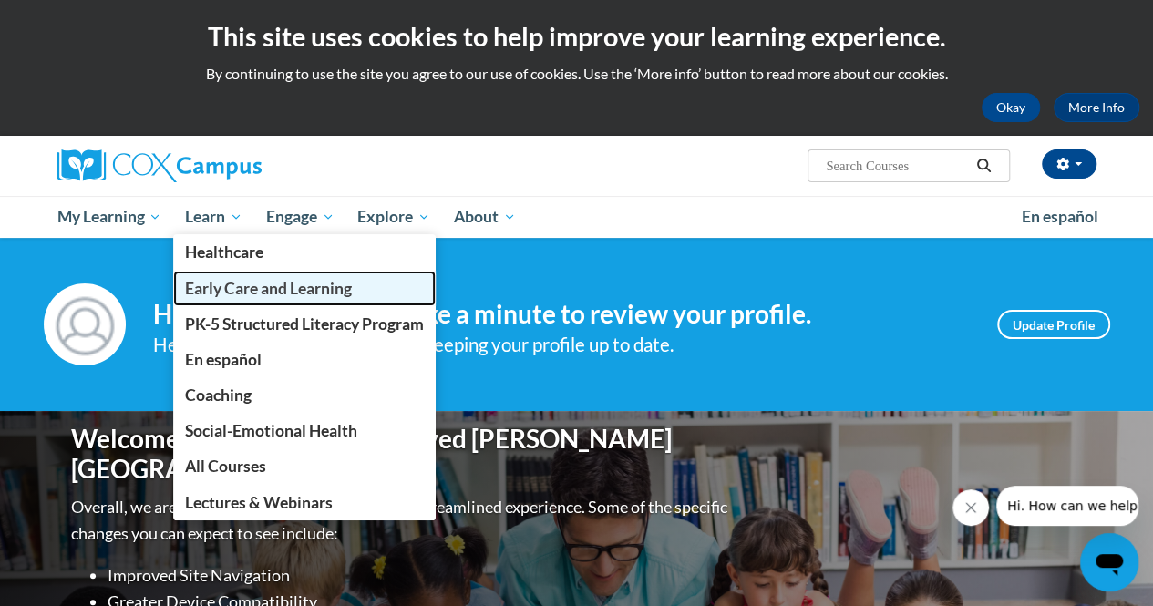
click at [213, 287] on span "Early Care and Learning" at bounding box center [268, 288] width 167 height 19
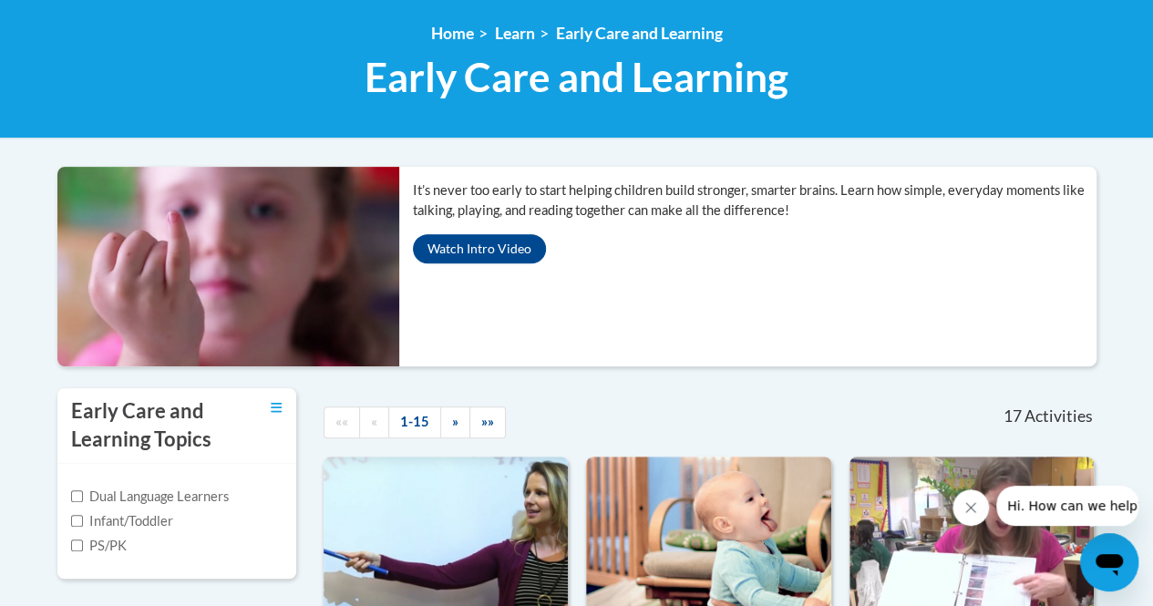
scroll to position [292, 0]
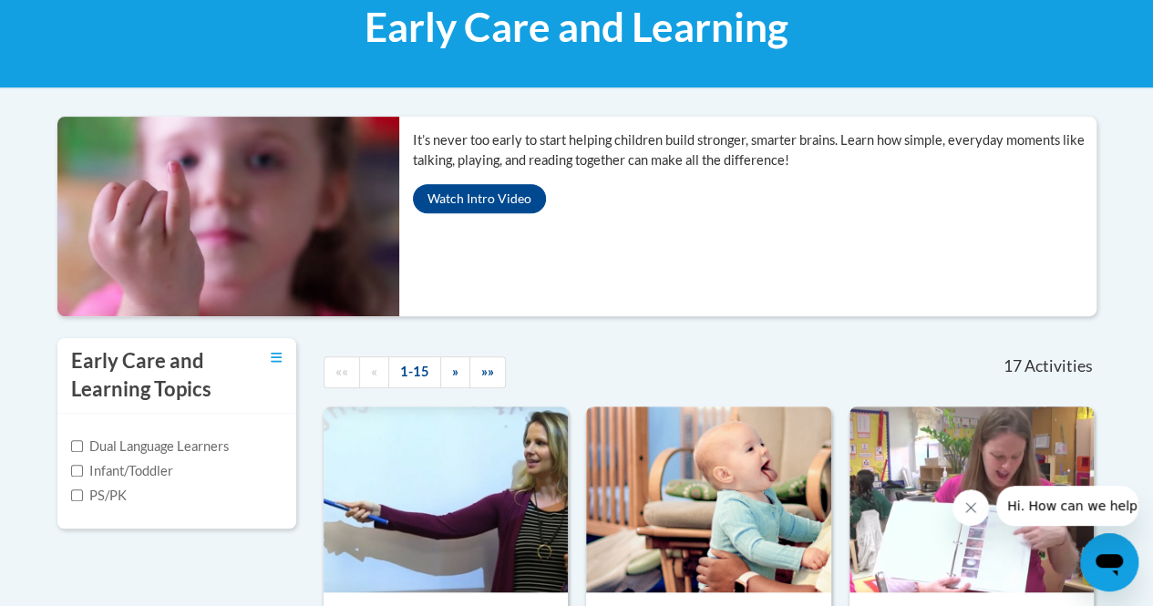
click at [135, 466] on label "Infant/Toddler" at bounding box center [122, 471] width 102 height 20
click at [83, 466] on input "Infant/Toddler" at bounding box center [77, 471] width 12 height 12
checkbox input "true"
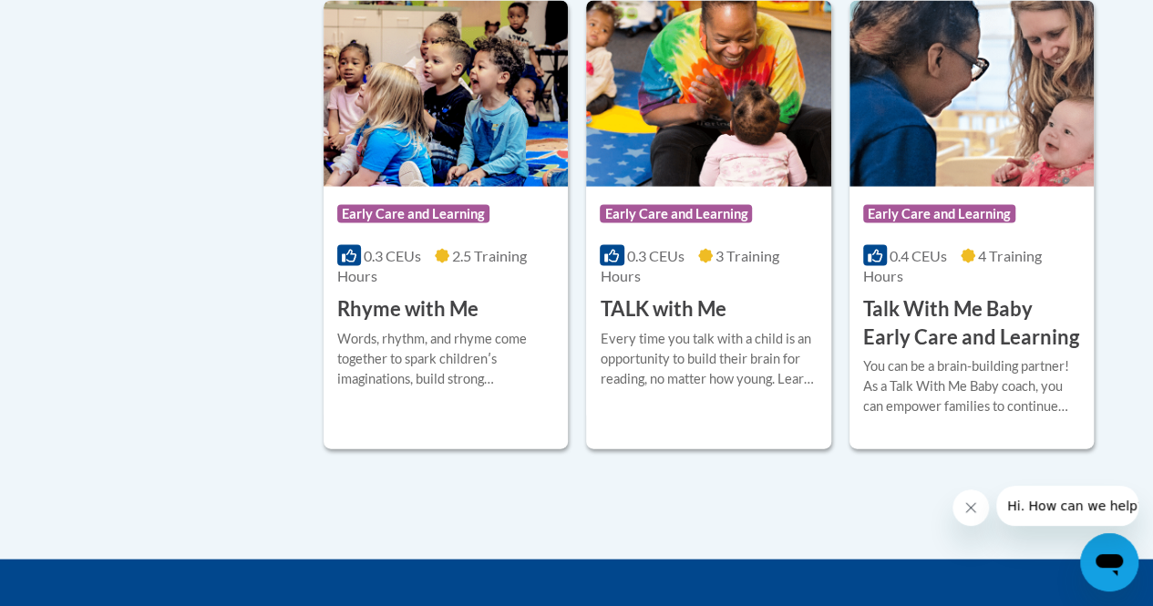
scroll to position [1742, 0]
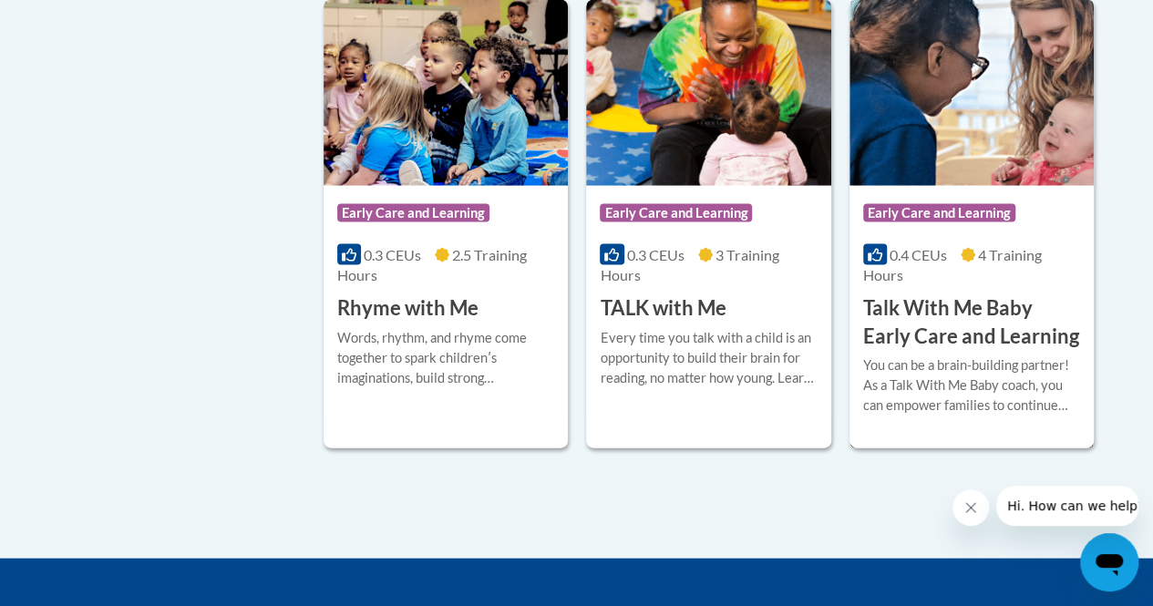
click at [974, 290] on div "Course Category: Early Care and Learning 0.4 CEUs 4 Training Hours COURSE Talk …" at bounding box center [971, 268] width 244 height 165
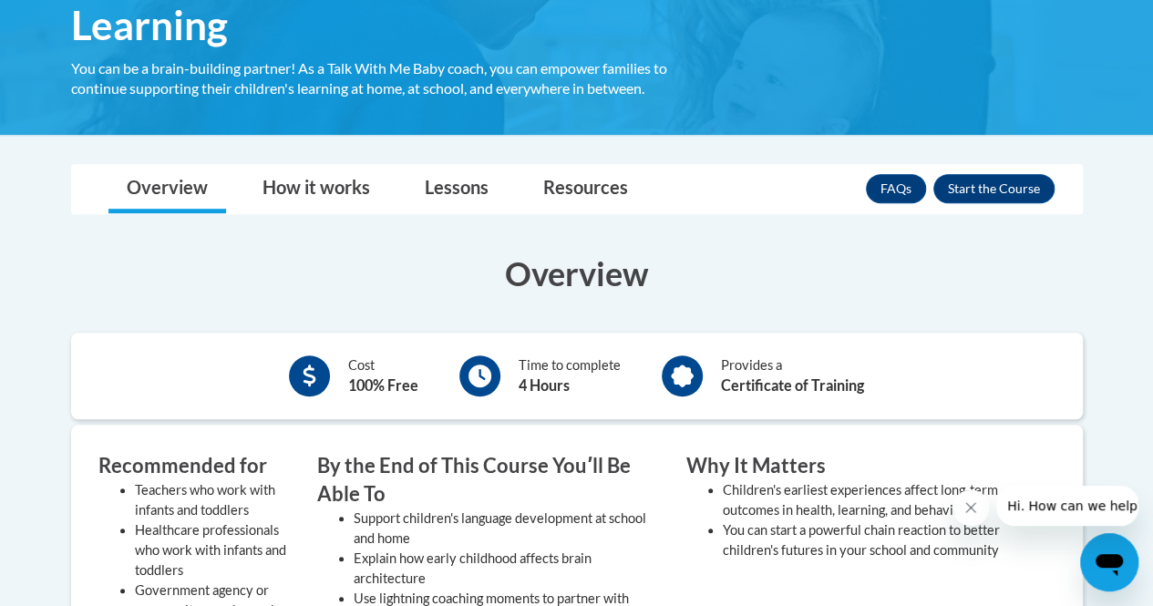
scroll to position [373, 0]
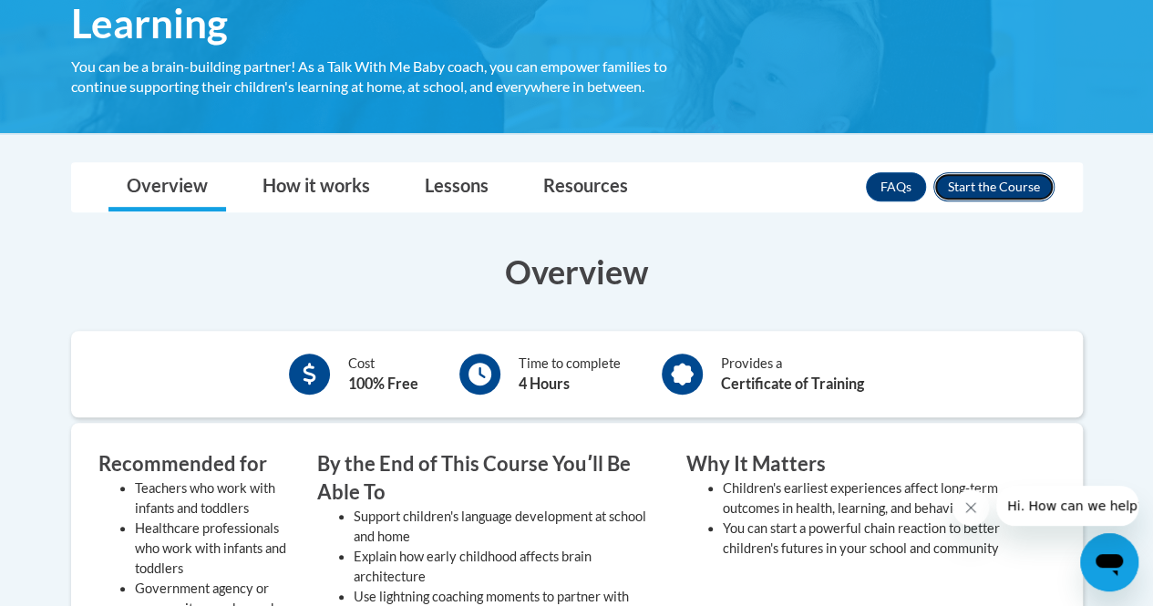
click at [995, 186] on button "Enroll" at bounding box center [993, 186] width 121 height 29
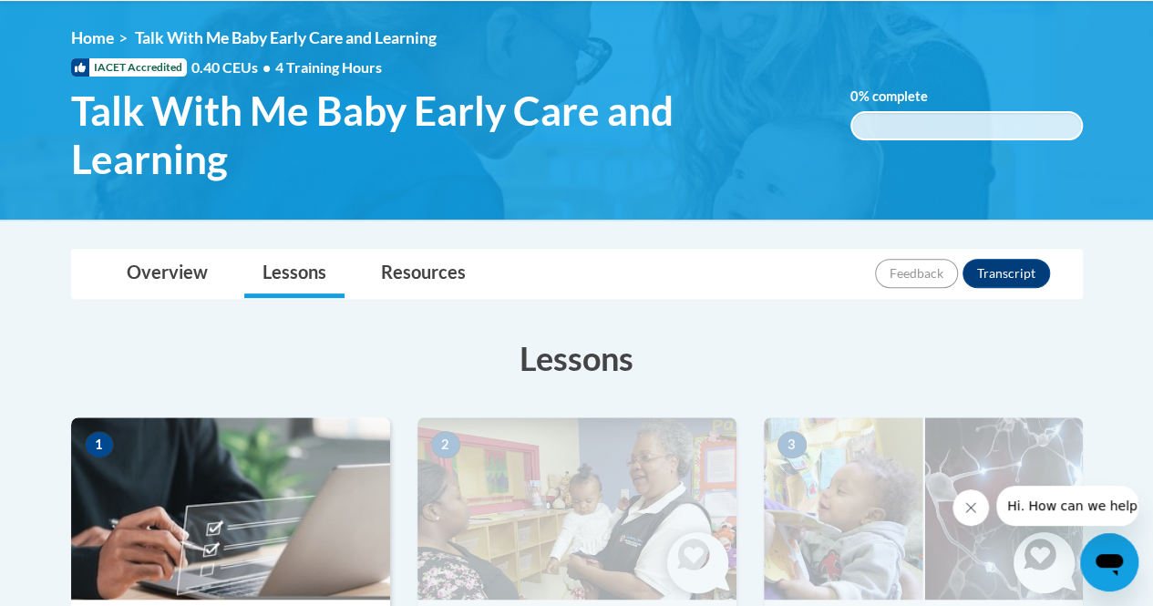
scroll to position [236, 0]
